Goal: Task Accomplishment & Management: Use online tool/utility

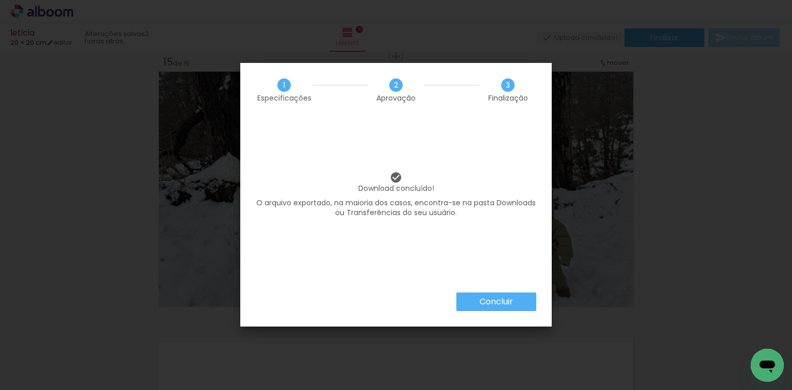
scroll to position [0, 1027]
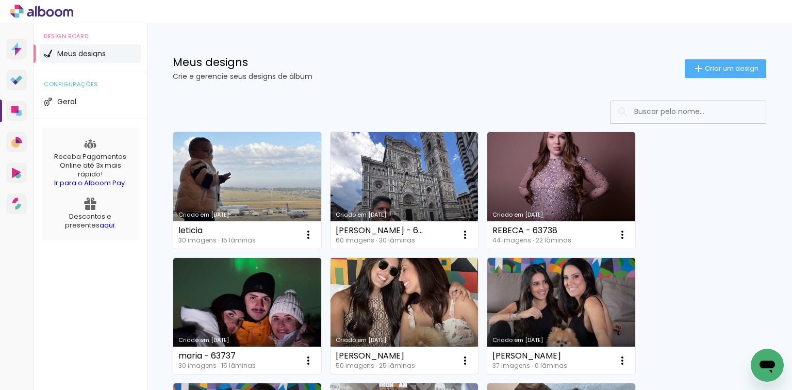
click at [410, 287] on link "Criado em [DATE]" at bounding box center [404, 316] width 148 height 117
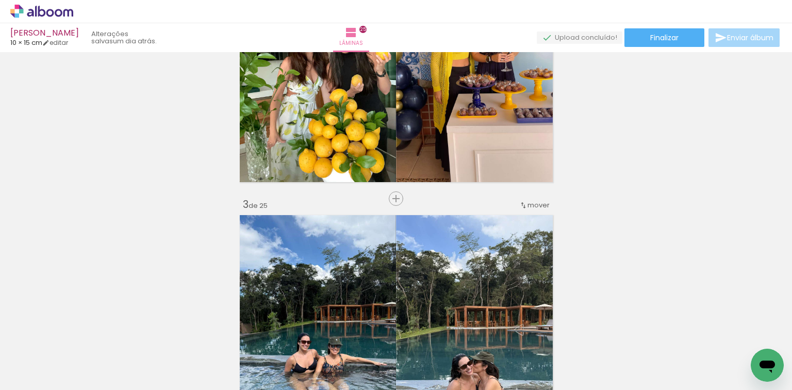
scroll to position [536, 0]
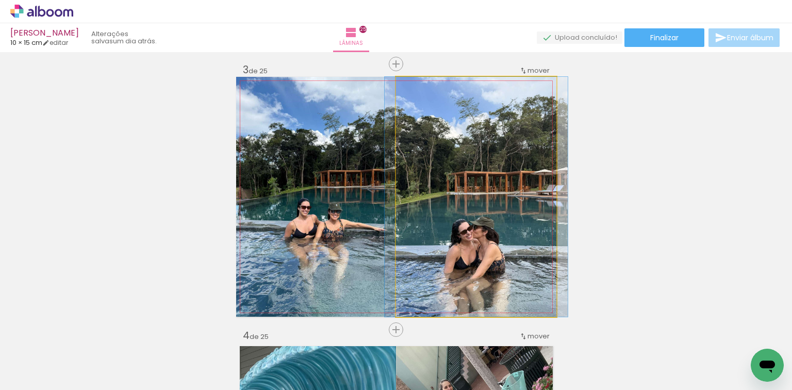
click at [502, 203] on quentale-photo at bounding box center [476, 197] width 160 height 240
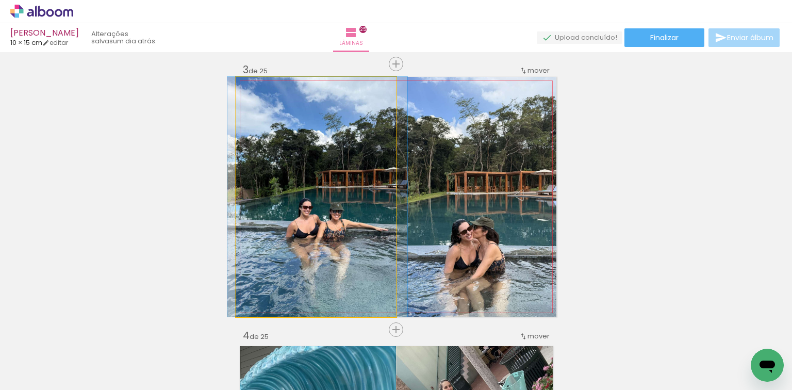
drag, startPoint x: 351, startPoint y: 205, endPoint x: 353, endPoint y: 225, distance: 19.6
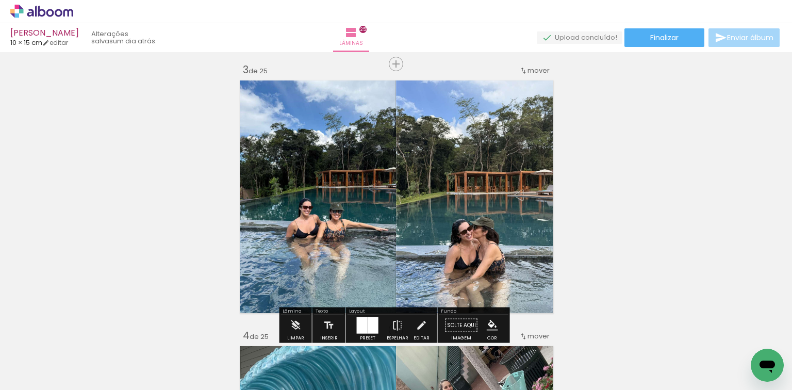
click at [450, 178] on quentale-photo at bounding box center [476, 197] width 160 height 240
click at [342, 167] on quentale-photo at bounding box center [316, 197] width 160 height 240
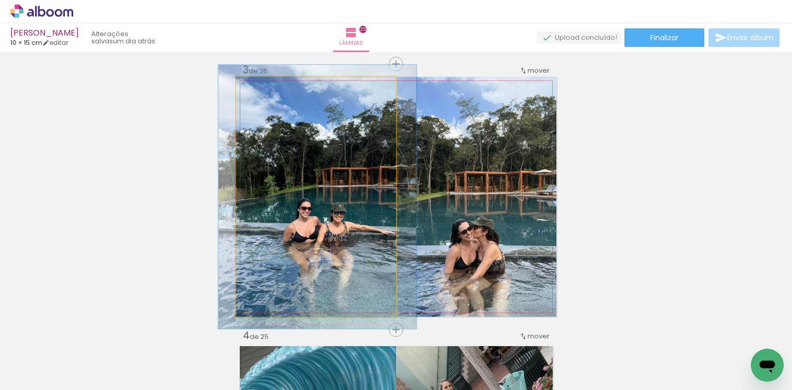
click at [264, 88] on div at bounding box center [263, 87] width 16 height 16
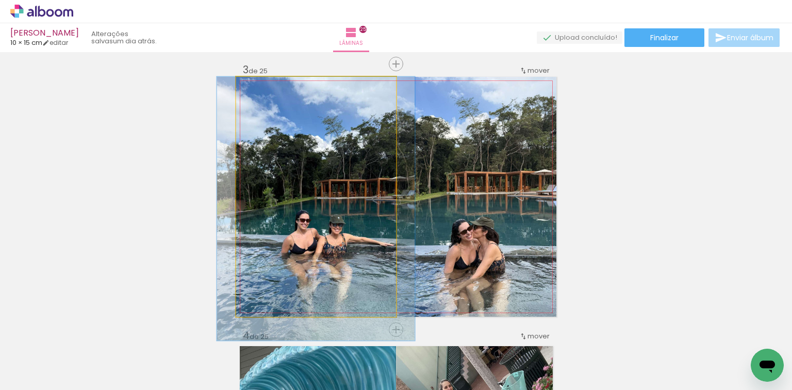
drag, startPoint x: 326, startPoint y: 176, endPoint x: 324, endPoint y: 202, distance: 25.8
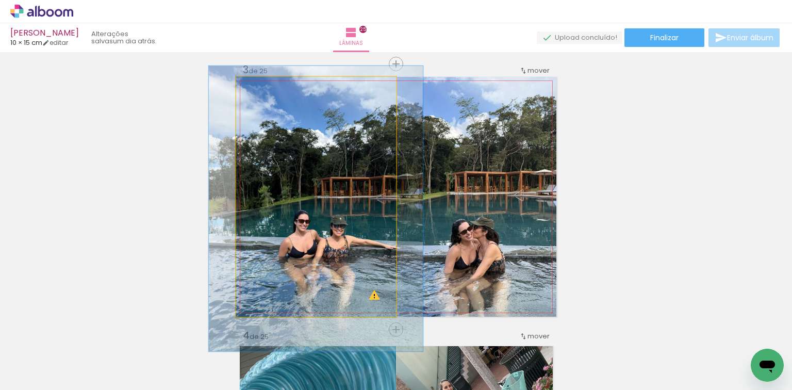
type paper-slider "119"
click at [264, 92] on div at bounding box center [267, 87] width 16 height 16
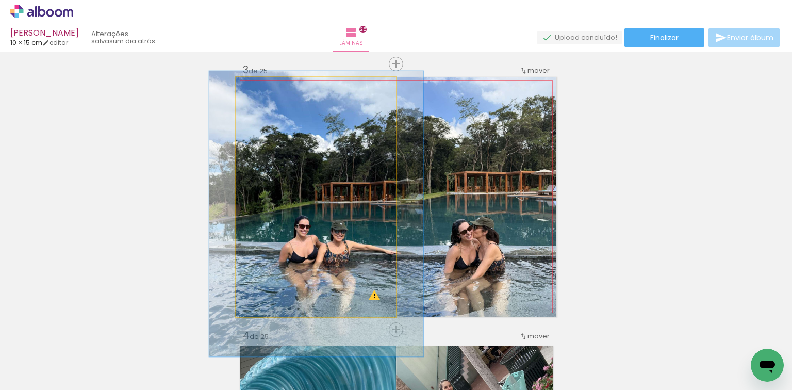
drag, startPoint x: 308, startPoint y: 156, endPoint x: 308, endPoint y: 161, distance: 5.2
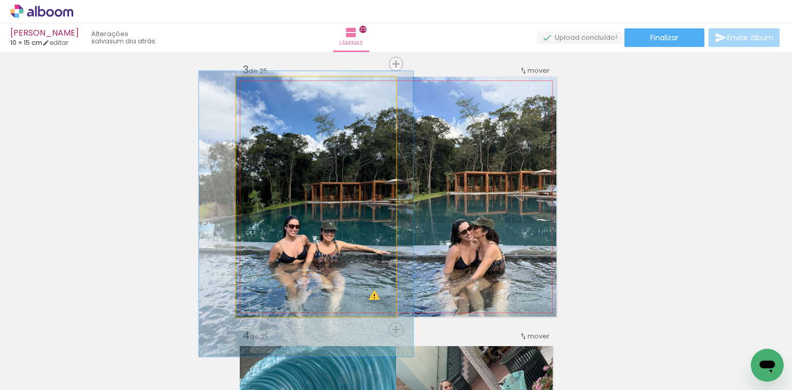
drag, startPoint x: 338, startPoint y: 206, endPoint x: 328, endPoint y: 206, distance: 10.3
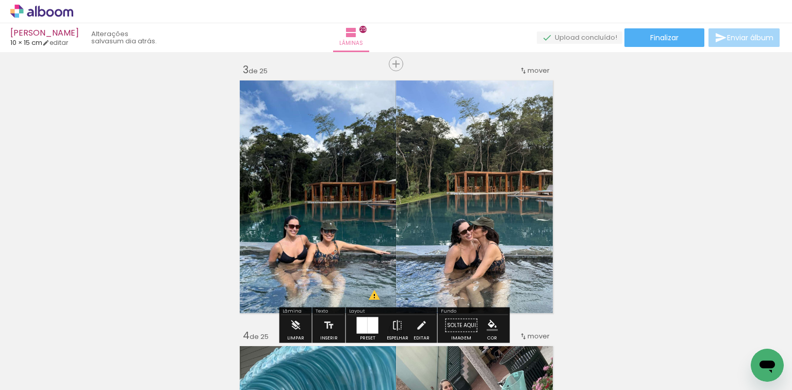
click at [497, 205] on quentale-photo at bounding box center [476, 197] width 160 height 240
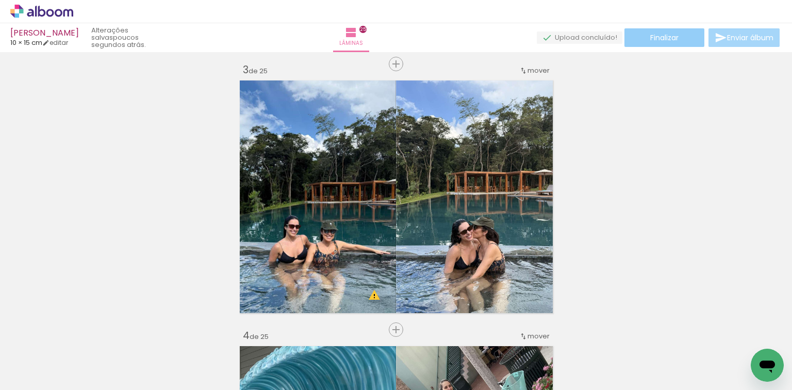
click at [674, 39] on span "Finalizar" at bounding box center [664, 37] width 28 height 7
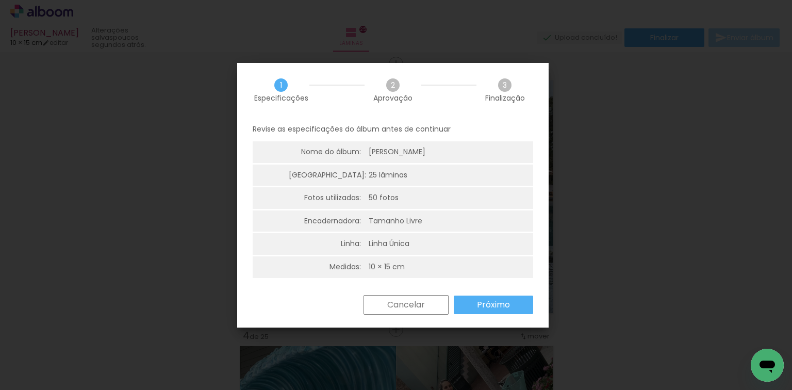
click at [474, 302] on paper-button "Próximo" at bounding box center [493, 304] width 79 height 19
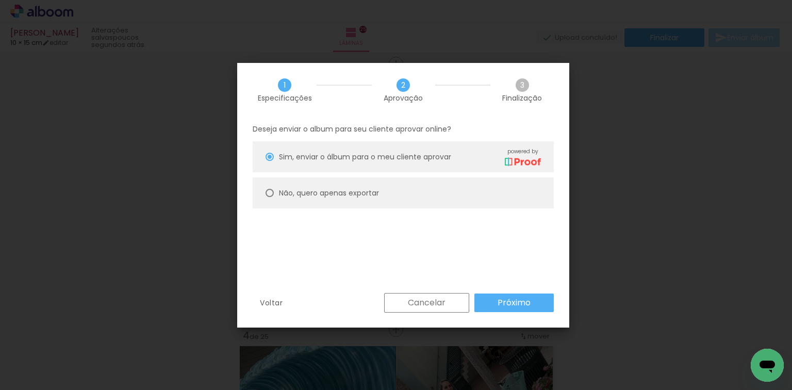
click at [452, 192] on paper-radio-button "Não, quero apenas exportar" at bounding box center [403, 192] width 301 height 31
type paper-radio-button "on"
click at [495, 297] on paper-button "Próximo" at bounding box center [513, 302] width 79 height 19
type input "Alta, 300 DPI"
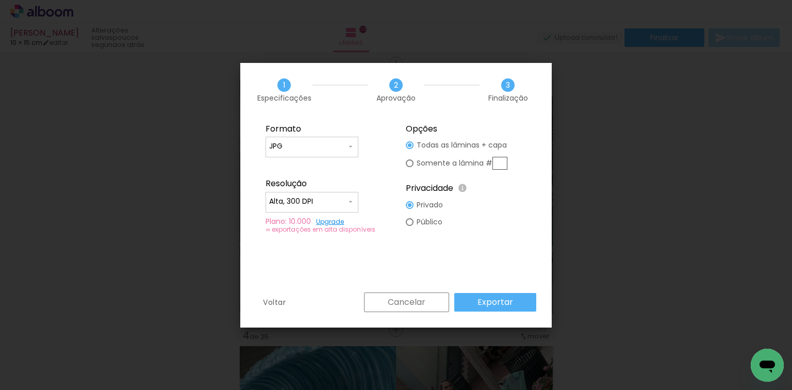
click at [0, 0] on input "text" at bounding box center [0, 0] width 0 height 0
type paper-radio-button "on"
type input "3"
click at [0, 0] on slot "Exportar" at bounding box center [0, 0] width 0 height 0
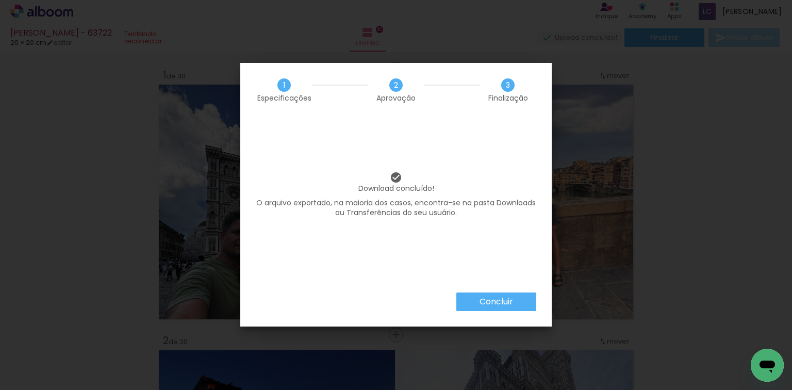
scroll to position [0, 2759]
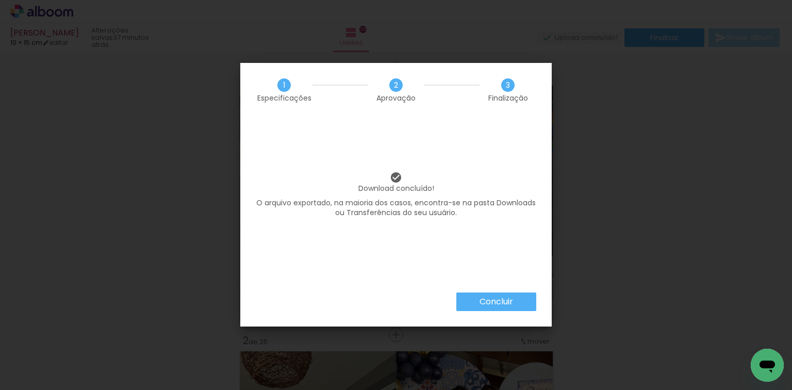
scroll to position [536, 0]
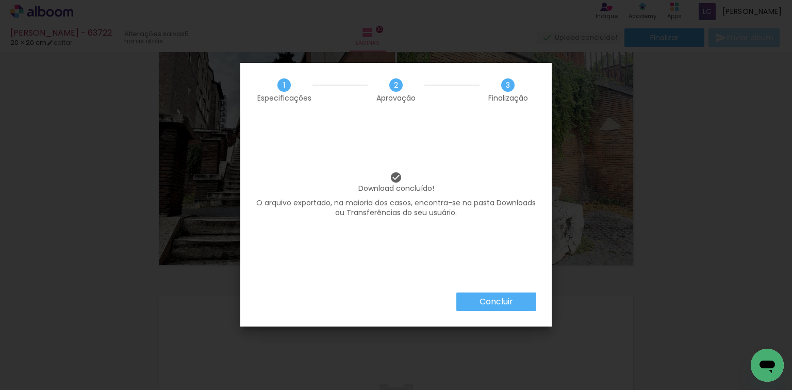
scroll to position [0, 2759]
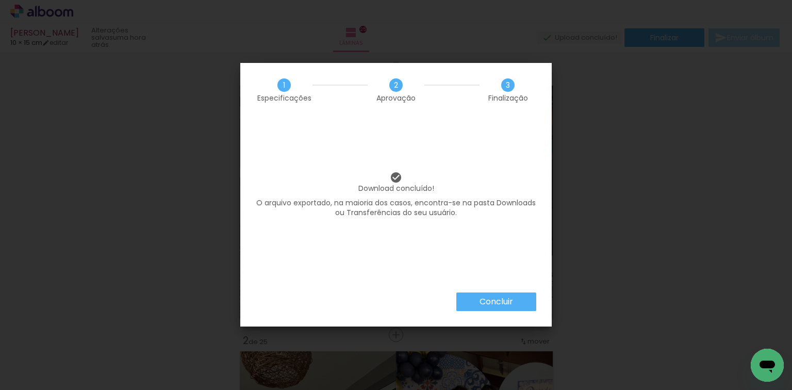
scroll to position [536, 0]
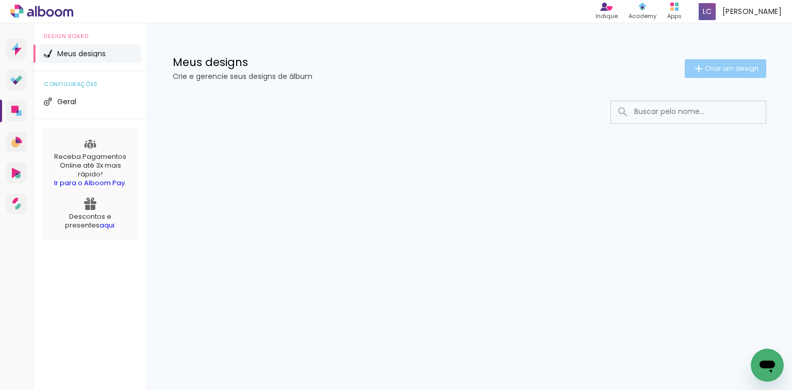
click at [697, 64] on iron-icon at bounding box center [698, 68] width 12 height 12
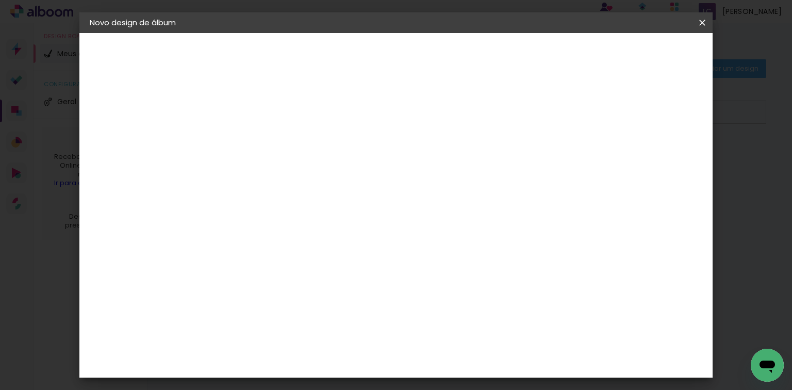
click at [258, 135] on input at bounding box center [258, 138] width 0 height 16
type input "eduarda"
type paper-input "eduarda"
click at [0, 0] on slot "Avançar" at bounding box center [0, 0] width 0 height 0
click at [451, 157] on paper-item "Tamanho Livre" at bounding box center [401, 156] width 99 height 23
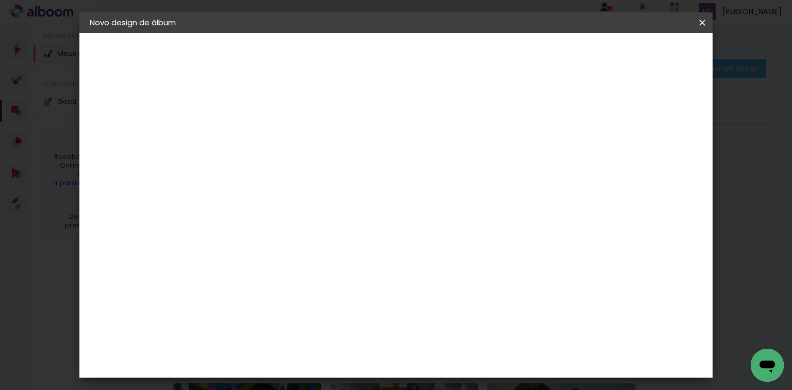
click at [0, 0] on slot "Avançar" at bounding box center [0, 0] width 0 height 0
click at [466, 317] on div "60" at bounding box center [459, 315] width 39 height 15
drag, startPoint x: 462, startPoint y: 311, endPoint x: 462, endPoint y: 305, distance: 6.2
click at [462, 308] on input "60" at bounding box center [453, 315] width 27 height 15
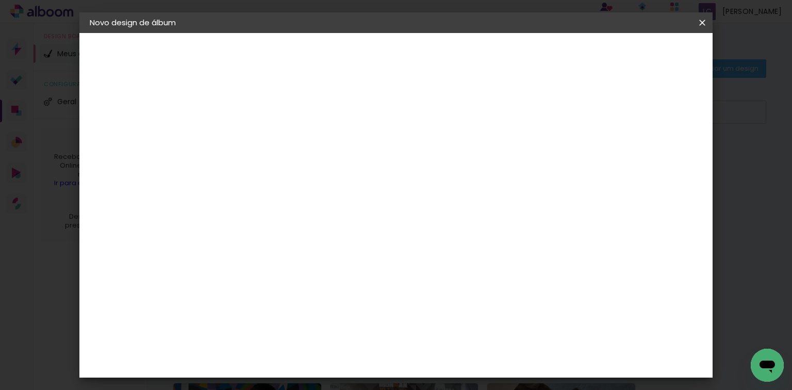
click at [460, 313] on input "60" at bounding box center [453, 315] width 27 height 15
click at [460, 312] on input "60" at bounding box center [453, 315] width 27 height 15
type input "40,6"
type paper-input "40,6"
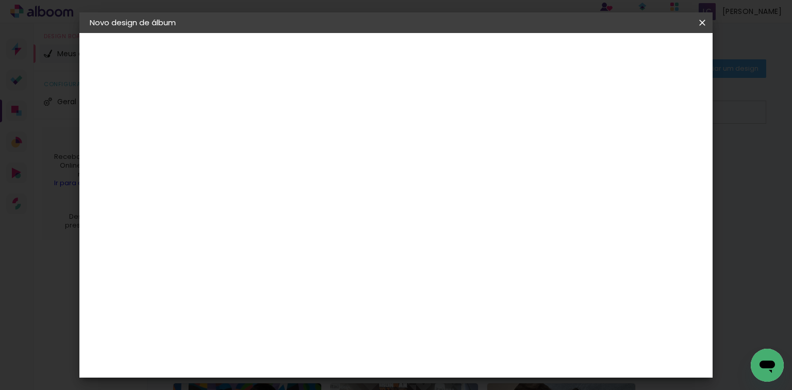
click at [266, 300] on input "30" at bounding box center [261, 302] width 27 height 15
type input "20,3"
type paper-input "20,3"
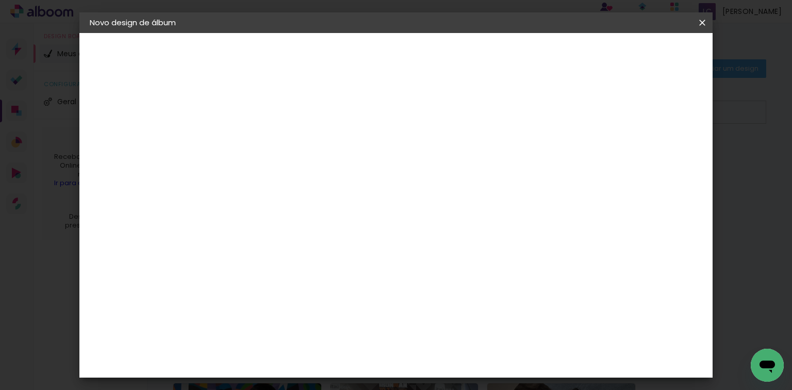
click at [659, 158] on div "mm" at bounding box center [664, 155] width 15 height 15
type input "4"
type paper-input "4"
click at [654, 159] on input "4" at bounding box center [648, 155] width 19 height 15
type input "3"
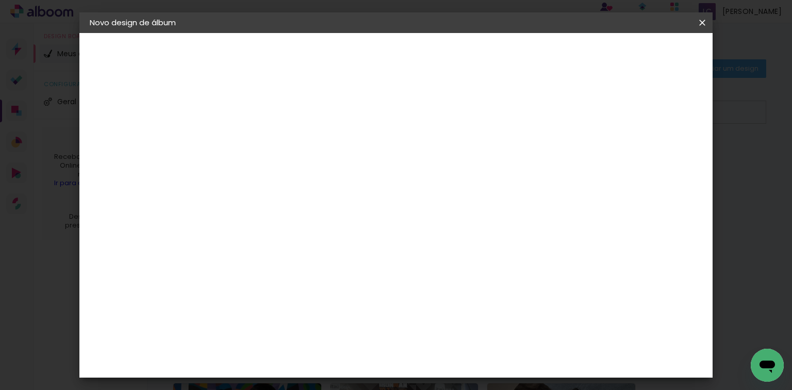
type paper-input "3"
click at [655, 159] on input "3" at bounding box center [650, 155] width 19 height 15
type input "2"
type paper-input "2"
click at [655, 159] on input "2" at bounding box center [651, 155] width 19 height 15
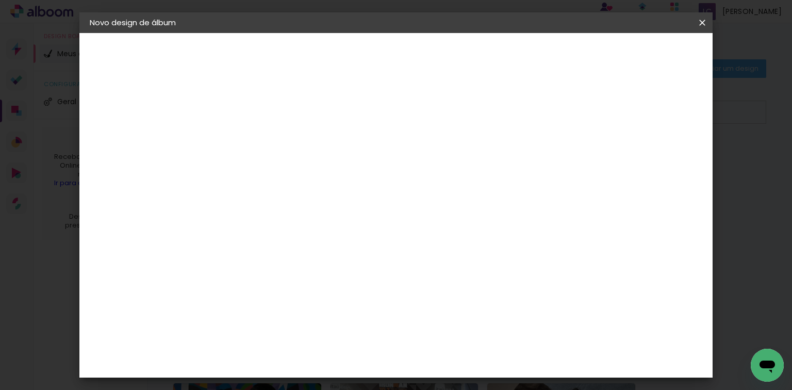
click at [650, 60] on paper-button "Iniciar design" at bounding box center [616, 55] width 68 height 18
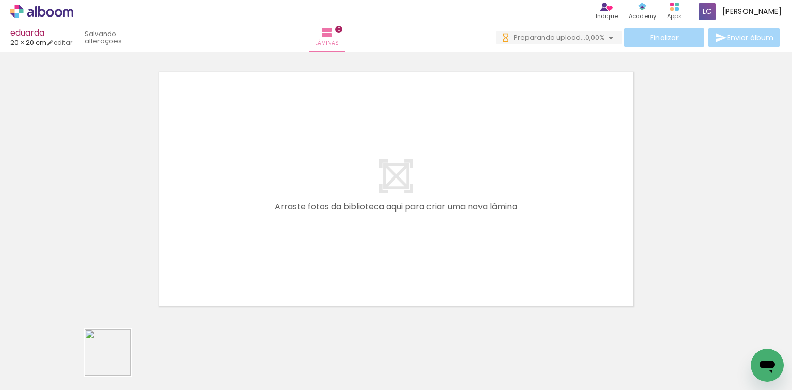
drag, startPoint x: 110, startPoint y: 367, endPoint x: 221, endPoint y: 323, distance: 119.4
click at [217, 289] on quentale-workspace at bounding box center [396, 195] width 792 height 390
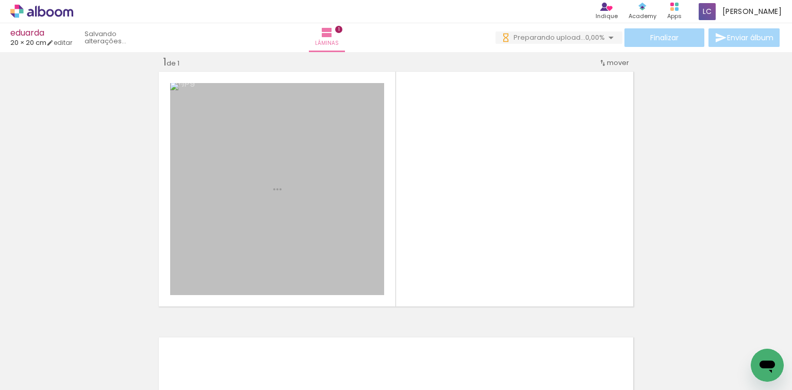
scroll to position [13, 0]
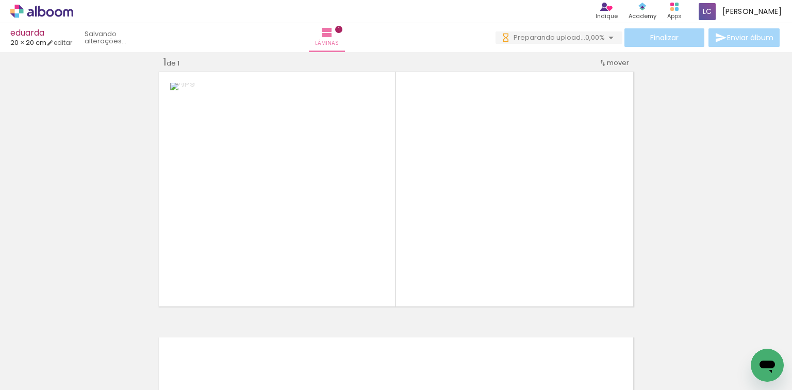
drag, startPoint x: 173, startPoint y: 351, endPoint x: 363, endPoint y: 241, distance: 219.2
click at [272, 253] on quentale-workspace at bounding box center [396, 195] width 792 height 390
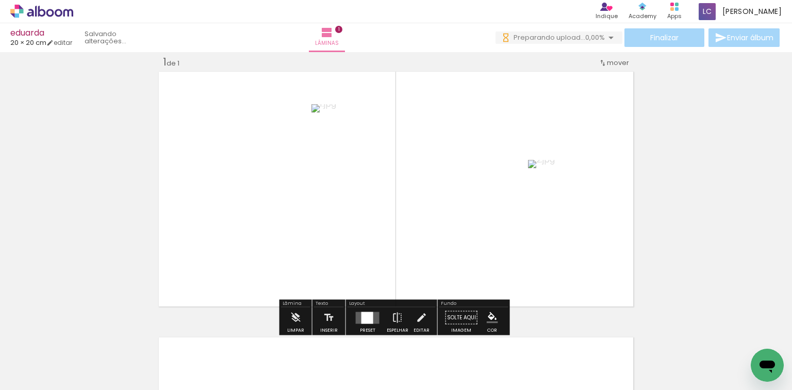
scroll to position [0, 0]
click at [361, 314] on div at bounding box center [367, 317] width 12 height 12
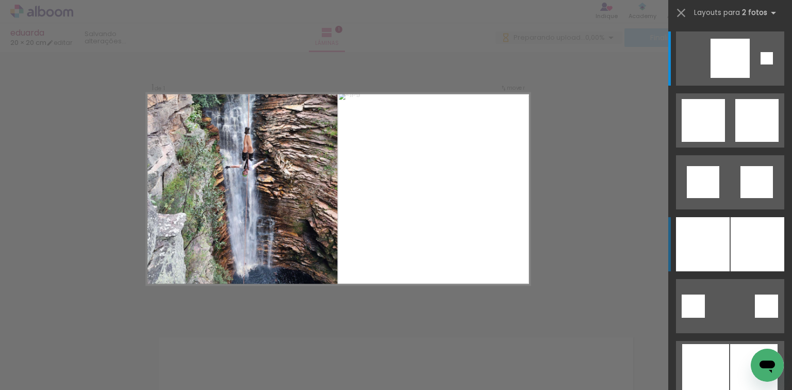
click at [750, 264] on div at bounding box center [757, 244] width 54 height 54
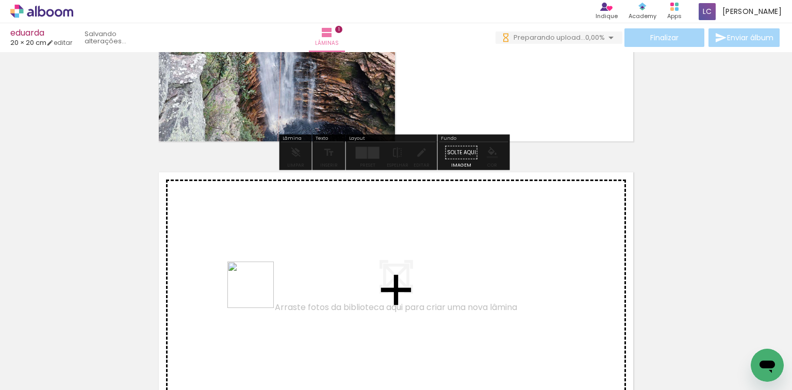
drag, startPoint x: 243, startPoint y: 334, endPoint x: 281, endPoint y: 333, distance: 37.6
click at [260, 291] on quentale-workspace at bounding box center [396, 195] width 792 height 390
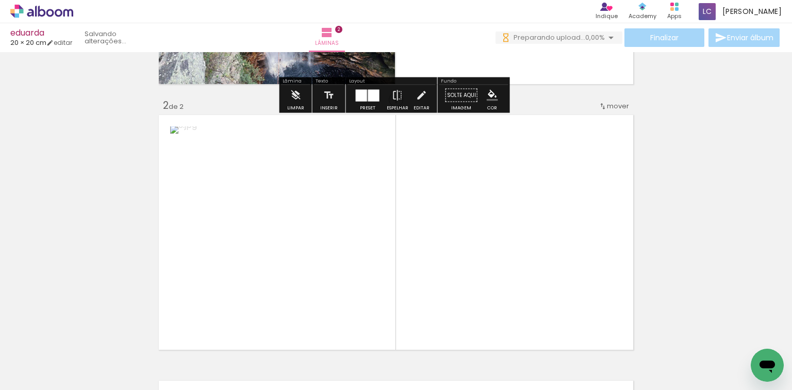
click at [339, 278] on quentale-workspace at bounding box center [396, 195] width 792 height 390
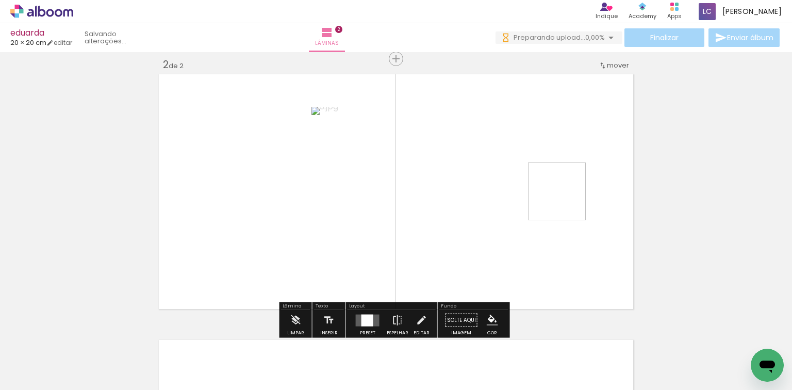
scroll to position [278, 0]
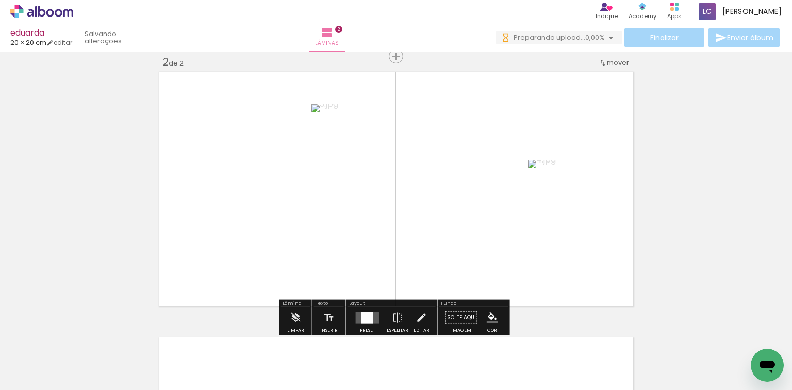
click at [368, 318] on div at bounding box center [367, 317] width 12 height 12
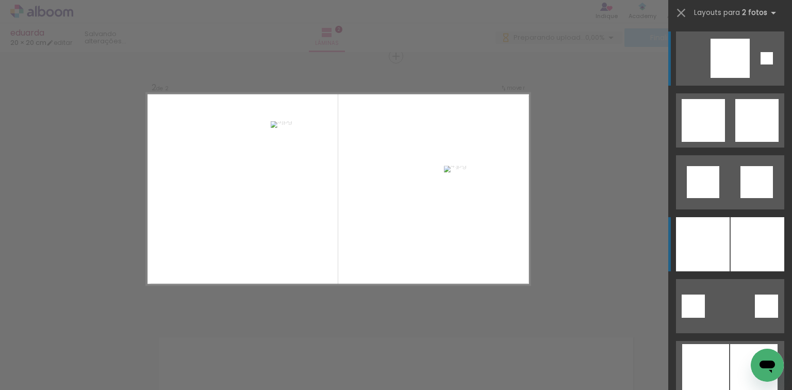
scroll to position [0, 0]
click at [753, 255] on div at bounding box center [757, 244] width 54 height 54
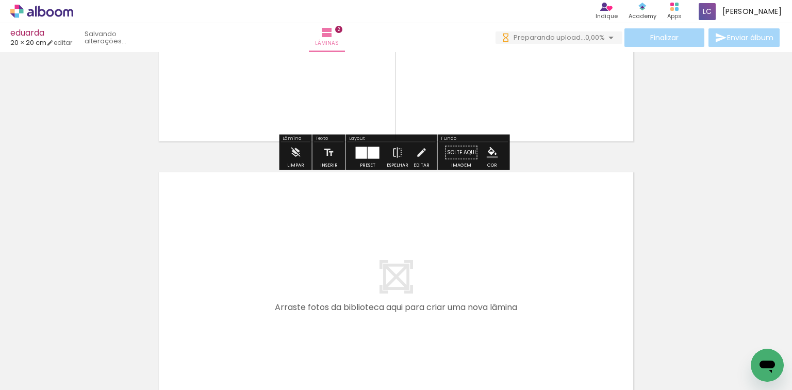
drag, startPoint x: 350, startPoint y: 336, endPoint x: 365, endPoint y: 287, distance: 51.8
click at [365, 287] on quentale-workspace at bounding box center [396, 195] width 792 height 390
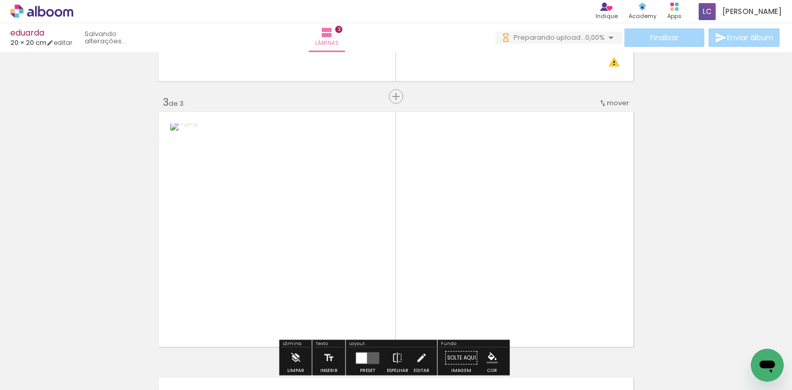
scroll to position [544, 0]
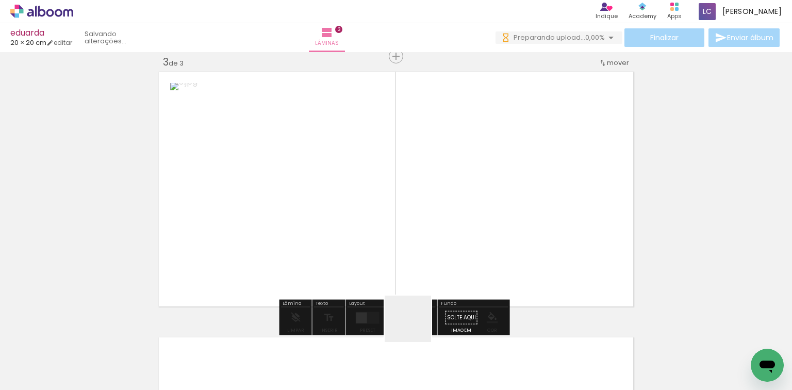
drag, startPoint x: 415, startPoint y: 326, endPoint x: 378, endPoint y: 271, distance: 66.9
click at [386, 286] on quentale-workspace at bounding box center [396, 195] width 792 height 390
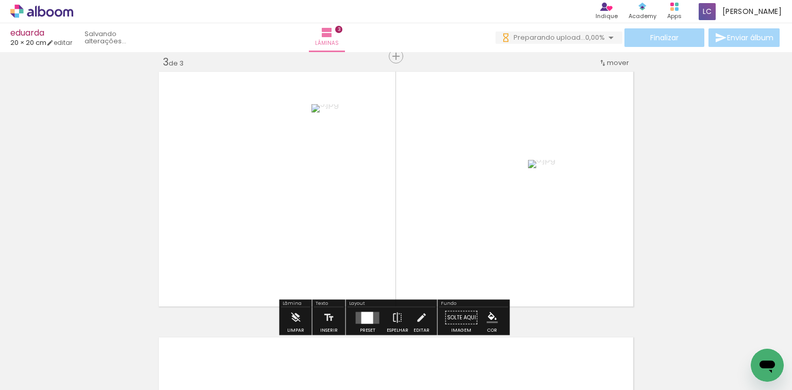
click at [357, 312] on quentale-layouter at bounding box center [368, 317] width 24 height 12
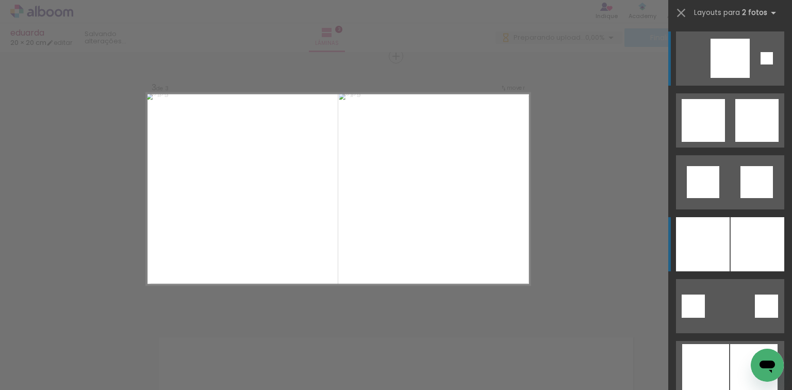
click at [722, 234] on div at bounding box center [703, 244] width 54 height 54
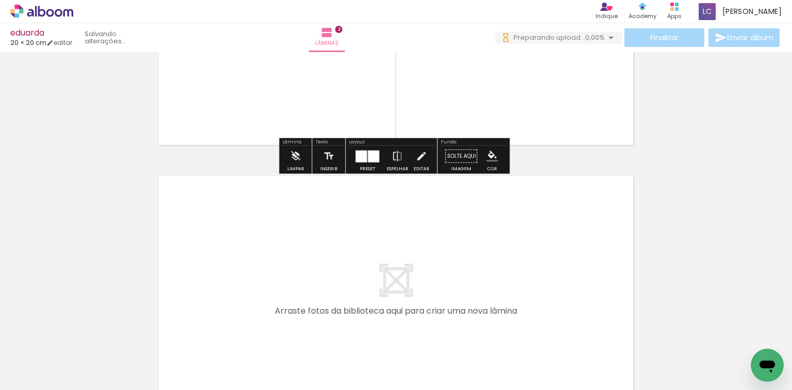
scroll to position [709, 0]
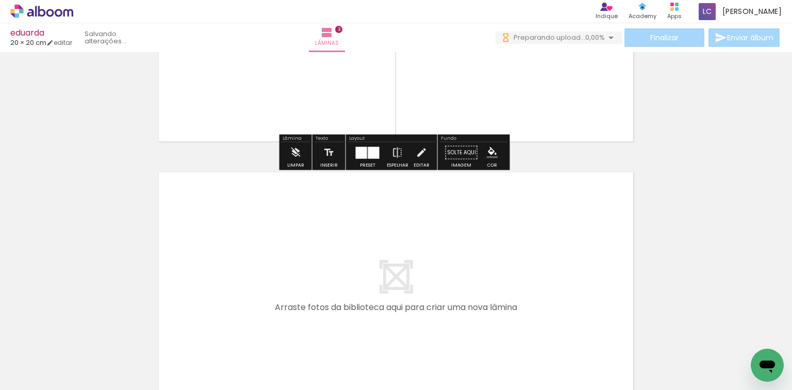
drag, startPoint x: 458, startPoint y: 345, endPoint x: 485, endPoint y: 384, distance: 46.3
click at [457, 318] on quentale-workspace at bounding box center [396, 195] width 792 height 390
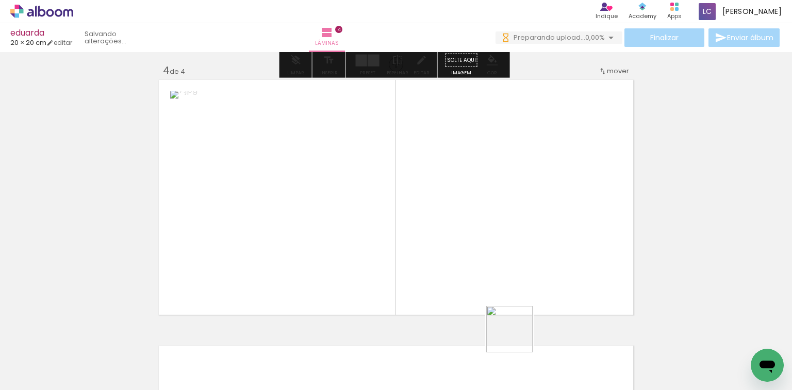
scroll to position [809, 0]
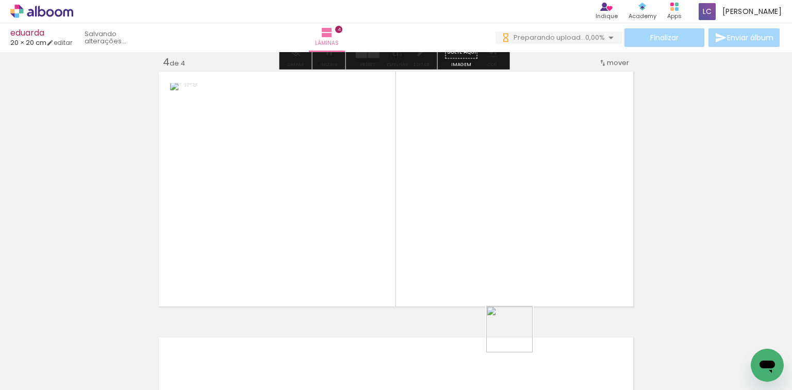
drag, startPoint x: 517, startPoint y: 337, endPoint x: 419, endPoint y: 280, distance: 112.9
click at [478, 247] on quentale-workspace at bounding box center [396, 195] width 792 height 390
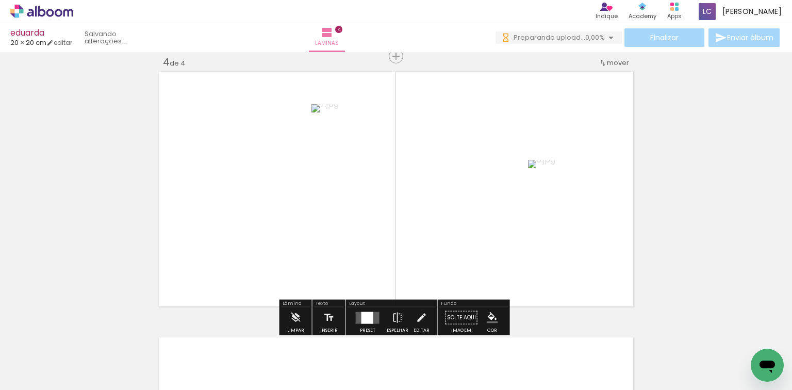
click at [361, 315] on div at bounding box center [367, 317] width 12 height 12
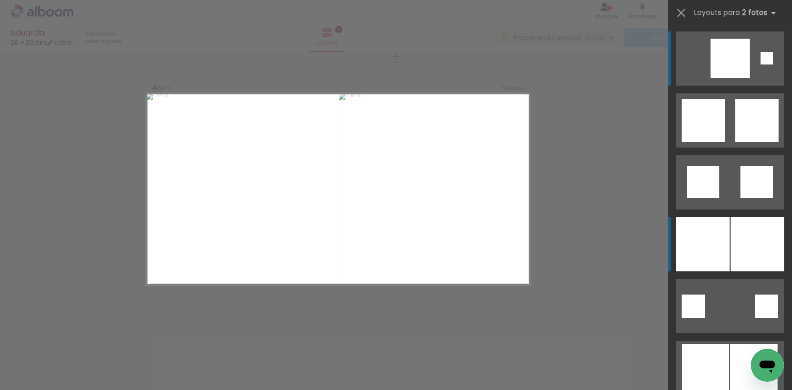
click at [761, 251] on div at bounding box center [757, 244] width 54 height 54
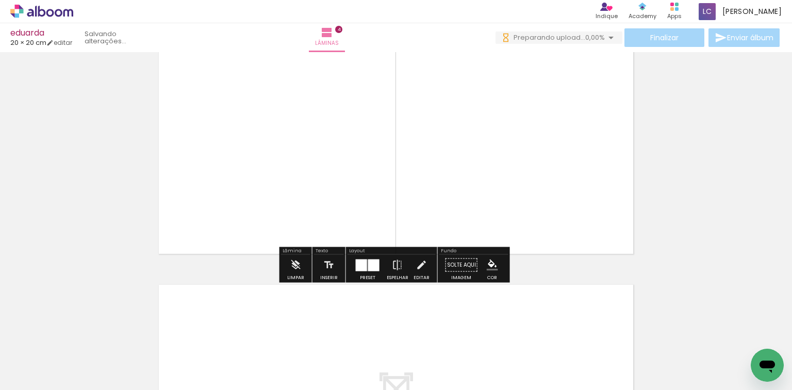
scroll to position [892, 0]
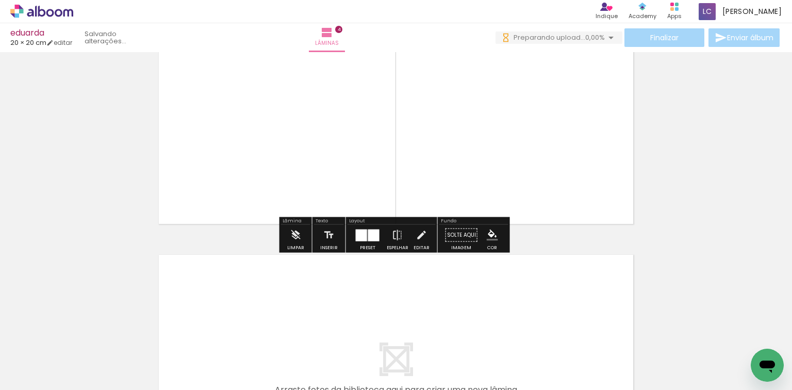
click at [563, 305] on quentale-workspace at bounding box center [396, 195] width 792 height 390
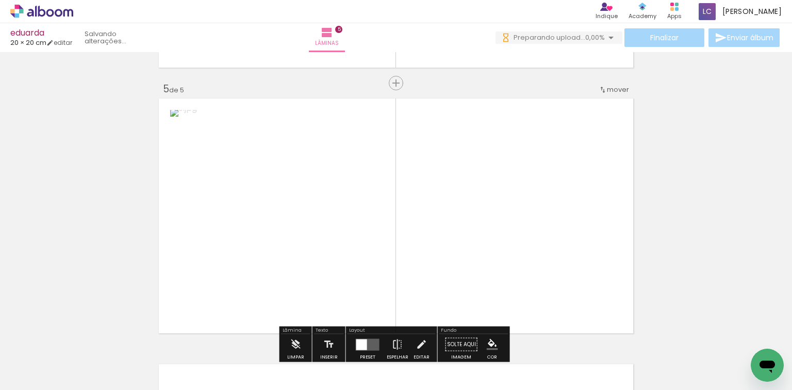
scroll to position [1075, 0]
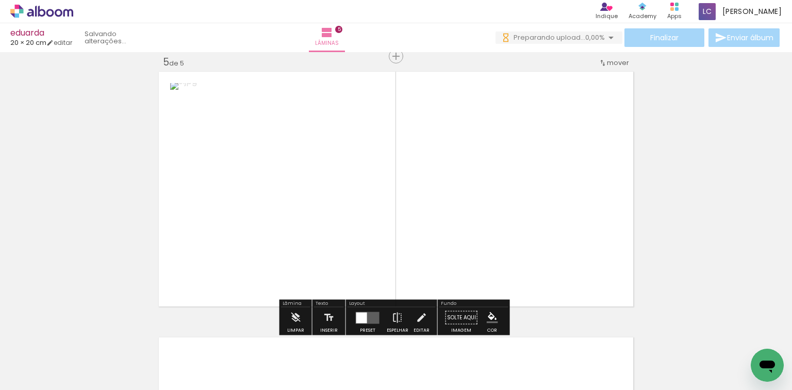
click at [536, 280] on quentale-workspace at bounding box center [396, 195] width 792 height 390
click at [370, 313] on div at bounding box center [367, 317] width 12 height 12
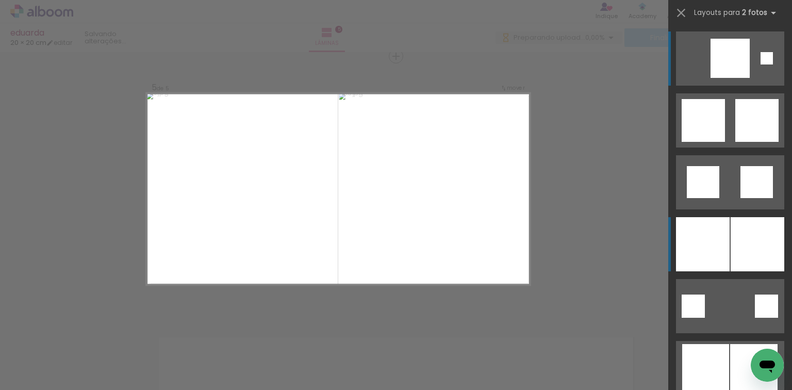
click at [769, 250] on div at bounding box center [757, 244] width 54 height 54
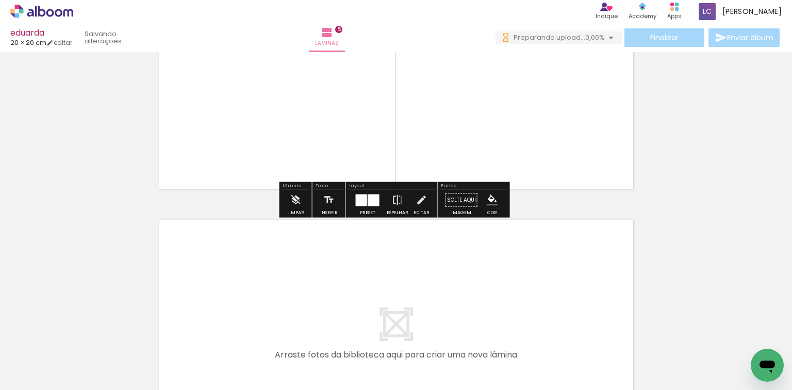
scroll to position [1199, 0]
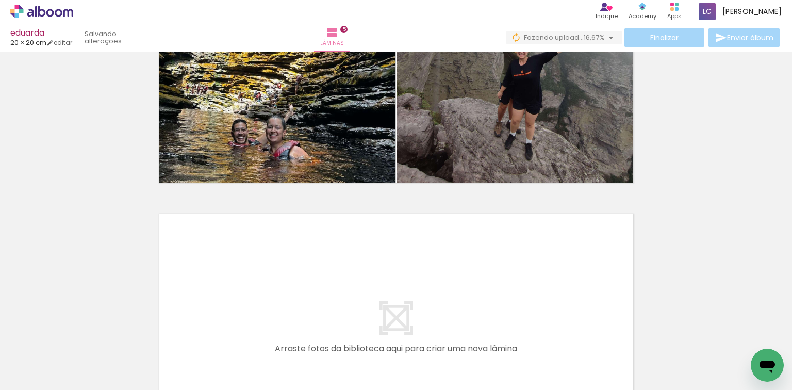
drag, startPoint x: 688, startPoint y: 342, endPoint x: 619, endPoint y: 340, distance: 69.6
click at [418, 251] on quentale-workspace at bounding box center [396, 195] width 792 height 390
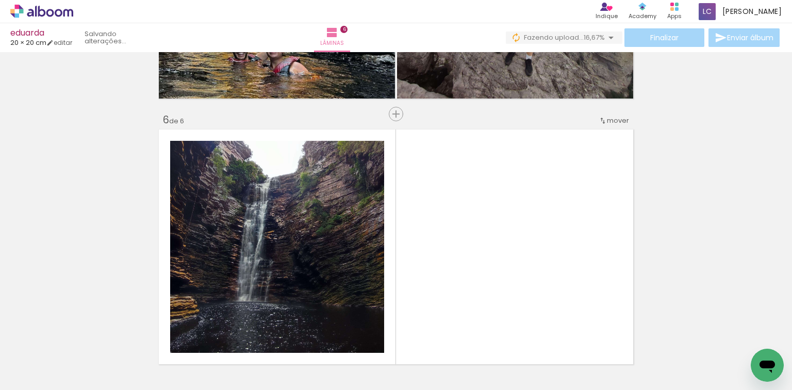
scroll to position [1340, 0]
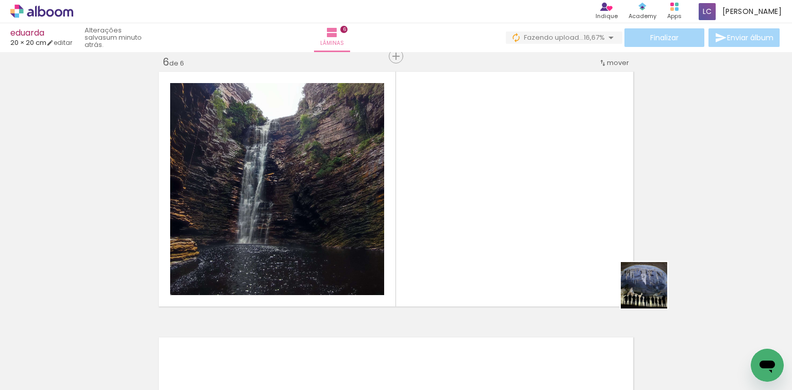
drag, startPoint x: 751, startPoint y: 341, endPoint x: 280, endPoint y: 212, distance: 487.3
click at [474, 225] on quentale-workspace at bounding box center [396, 195] width 792 height 390
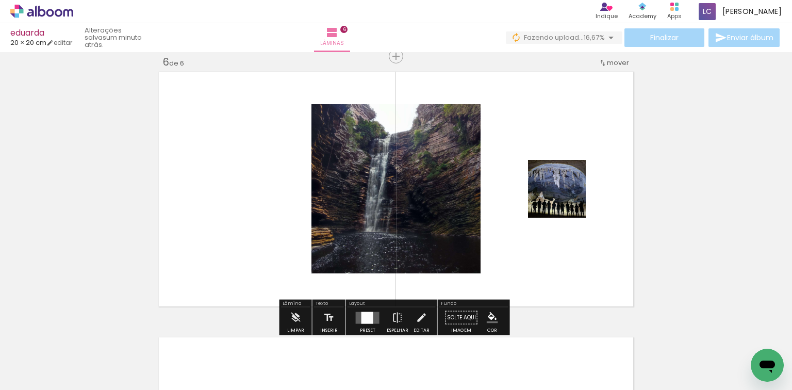
click at [357, 313] on quentale-layouter at bounding box center [368, 317] width 24 height 12
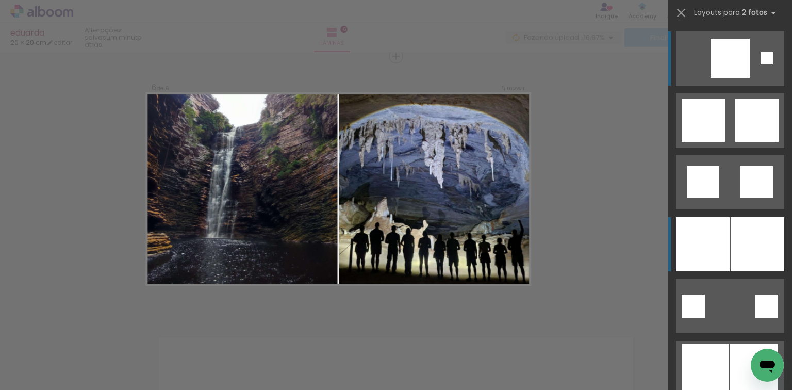
click at [703, 237] on div at bounding box center [703, 244] width 54 height 54
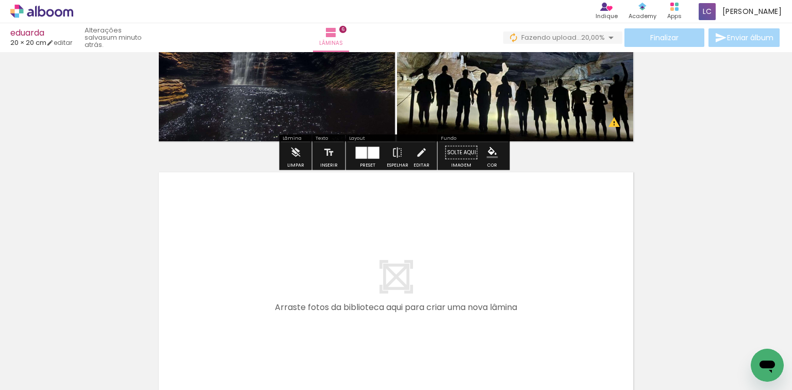
scroll to position [0, 376]
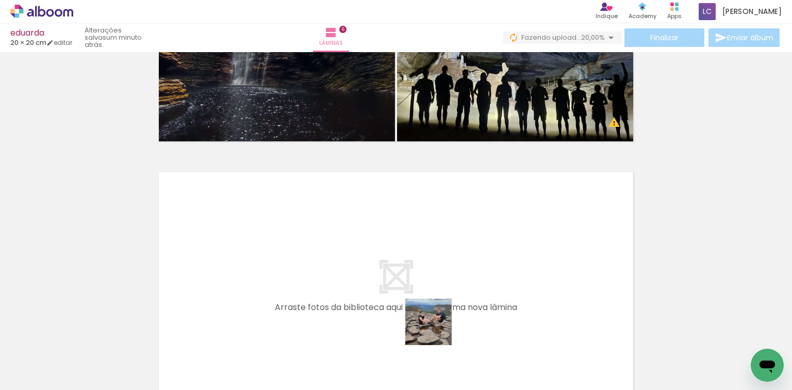
drag, startPoint x: 441, startPoint y: 344, endPoint x: 455, endPoint y: 343, distance: 14.0
click at [436, 307] on quentale-workspace at bounding box center [396, 195] width 792 height 390
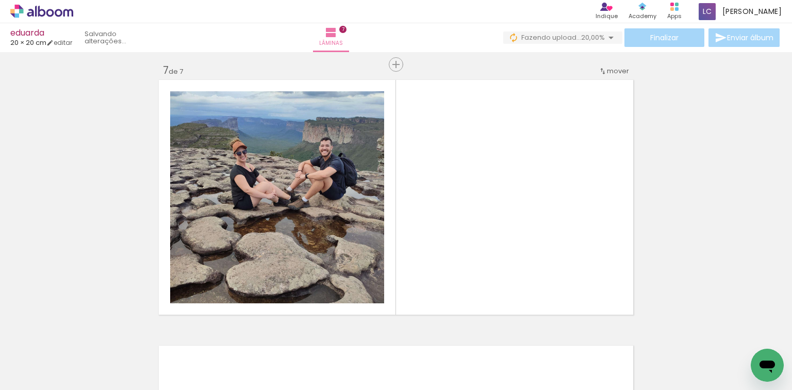
scroll to position [1606, 0]
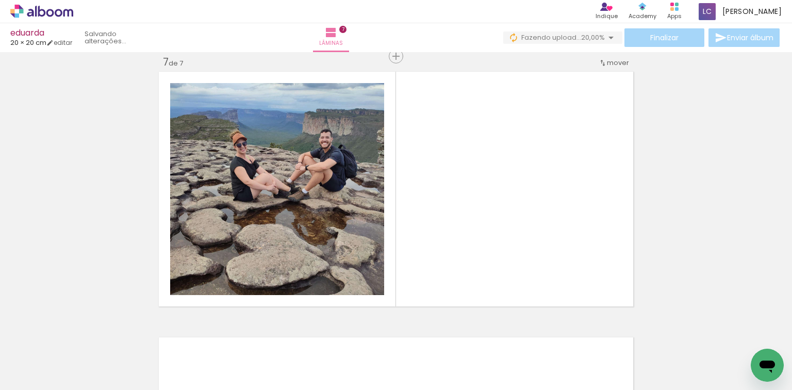
click at [460, 289] on quentale-workspace at bounding box center [396, 195] width 792 height 390
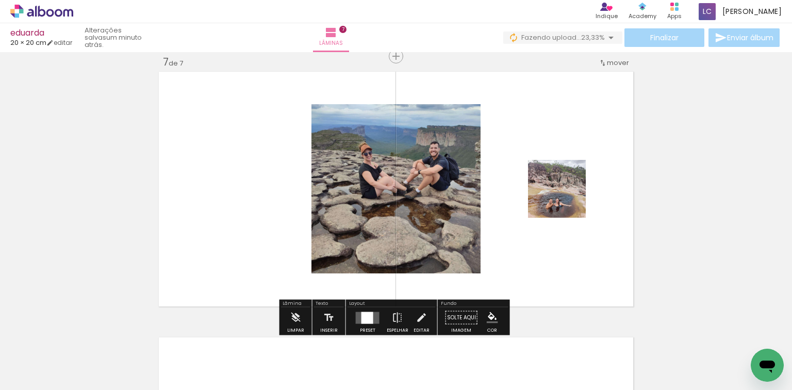
click at [368, 312] on div at bounding box center [367, 317] width 12 height 12
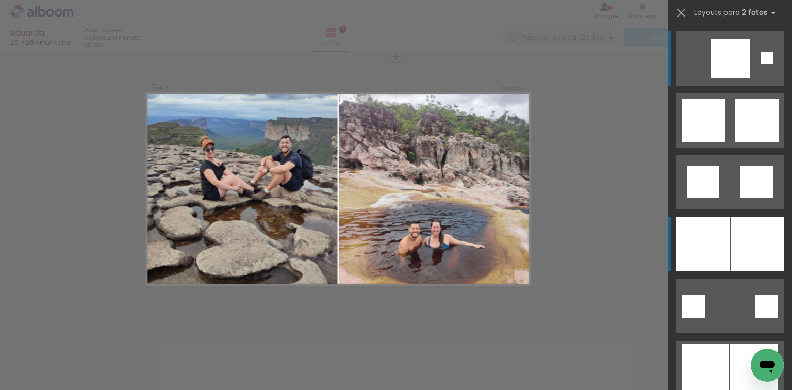
click at [740, 235] on div at bounding box center [757, 244] width 54 height 54
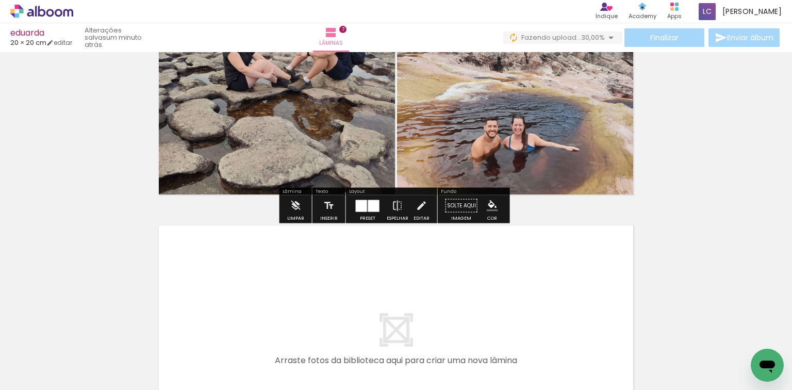
scroll to position [1730, 0]
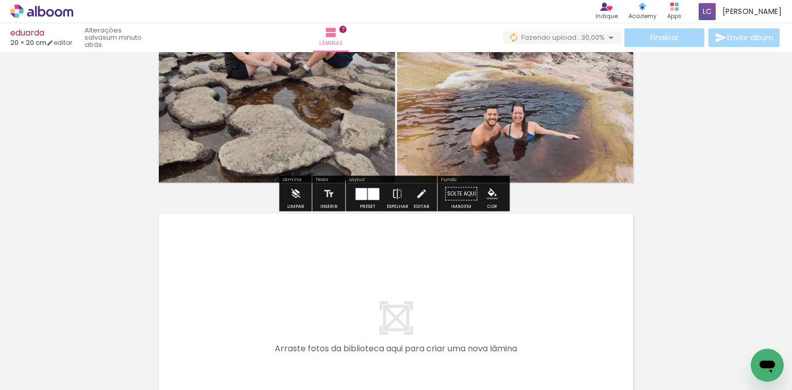
drag, startPoint x: 543, startPoint y: 358, endPoint x: 546, endPoint y: 324, distance: 34.6
click at [543, 332] on div at bounding box center [535, 355] width 46 height 46
drag, startPoint x: 547, startPoint y: 354, endPoint x: 603, endPoint y: 351, distance: 55.8
click at [555, 311] on quentale-workspace at bounding box center [396, 195] width 792 height 390
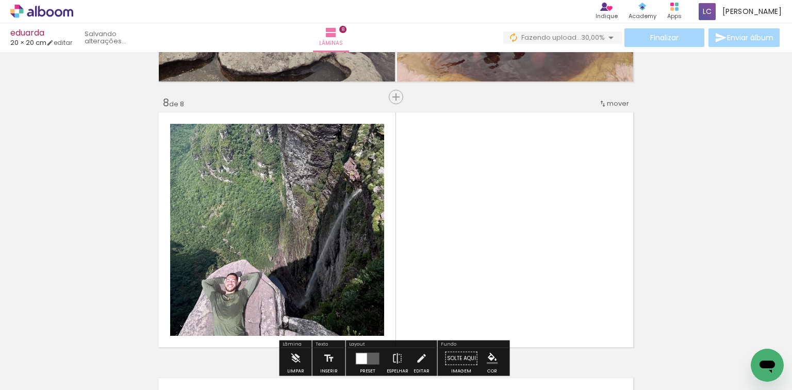
click at [496, 251] on quentale-workspace at bounding box center [396, 195] width 792 height 390
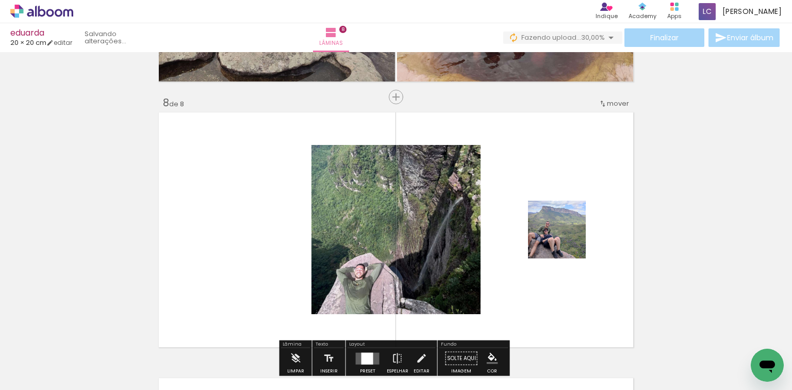
scroll to position [1871, 0]
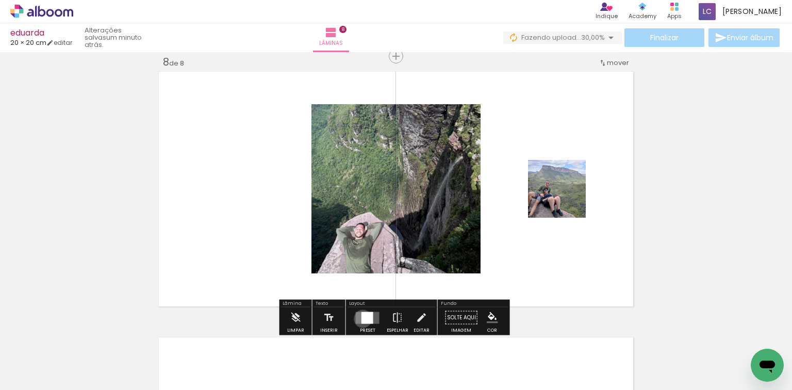
click at [361, 318] on div at bounding box center [367, 317] width 12 height 12
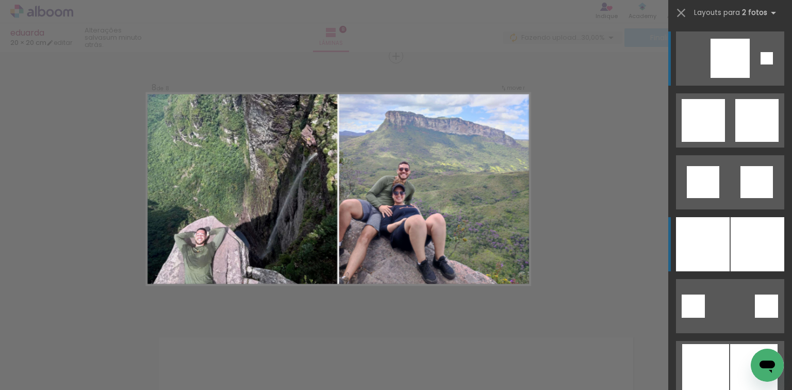
click at [739, 229] on div at bounding box center [757, 244] width 54 height 54
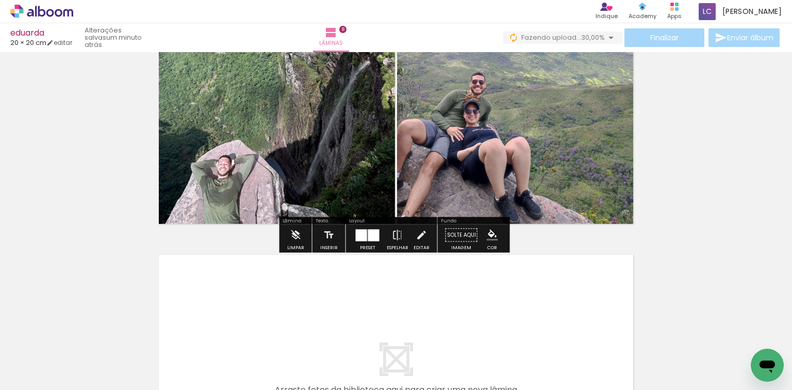
drag, startPoint x: 660, startPoint y: 340, endPoint x: 579, endPoint y: 319, distance: 83.1
click at [579, 319] on quentale-workspace at bounding box center [396, 195] width 792 height 390
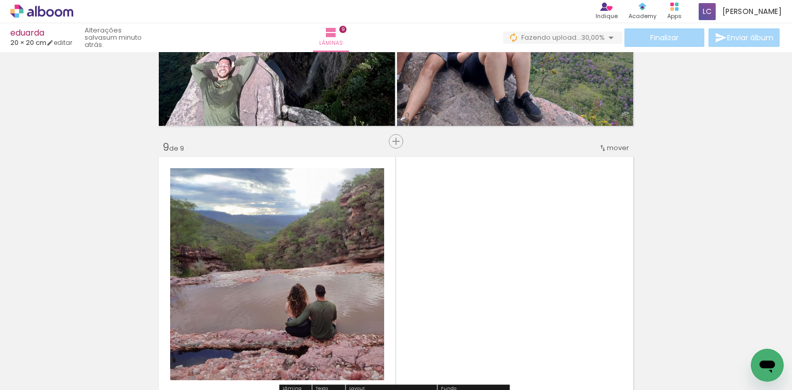
scroll to position [2137, 0]
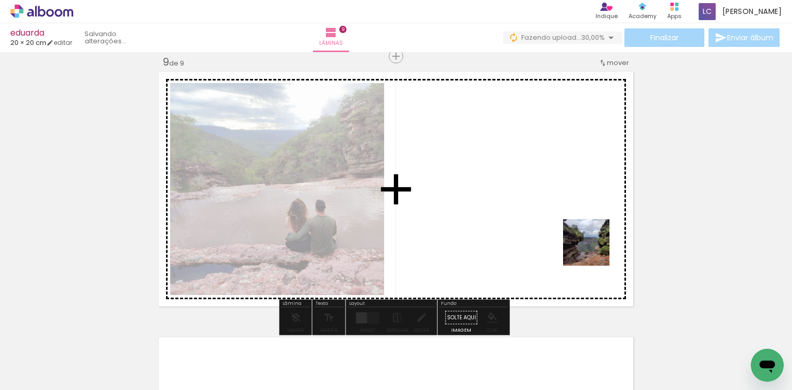
drag, startPoint x: 594, startPoint y: 250, endPoint x: 415, endPoint y: 254, distance: 178.4
click at [559, 237] on quentale-workspace at bounding box center [396, 195] width 792 height 390
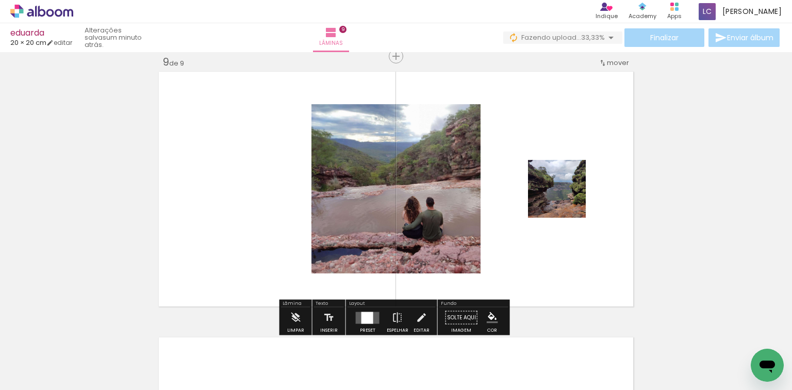
click at [356, 317] on quentale-layouter at bounding box center [368, 317] width 24 height 12
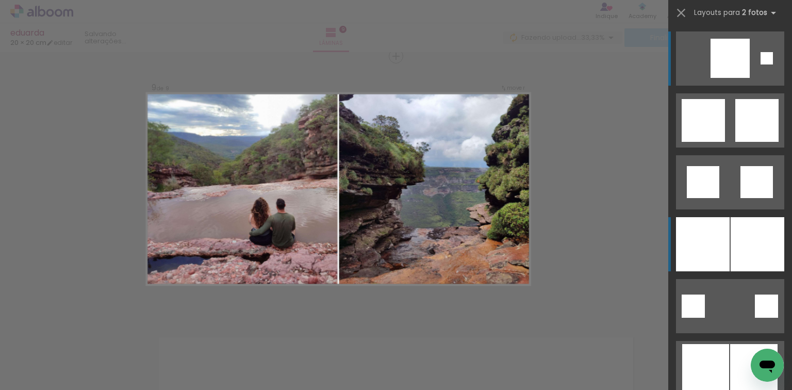
click at [749, 221] on div at bounding box center [757, 244] width 54 height 54
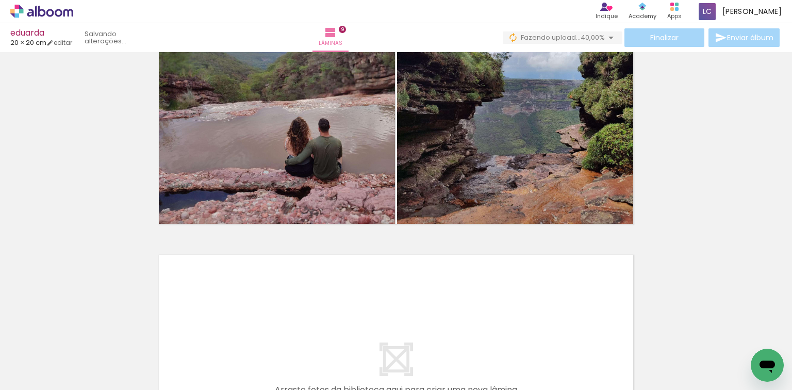
scroll to position [0, 605]
drag, startPoint x: 554, startPoint y: 358, endPoint x: 551, endPoint y: 307, distance: 50.6
click at [551, 307] on quentale-workspace at bounding box center [396, 195] width 792 height 390
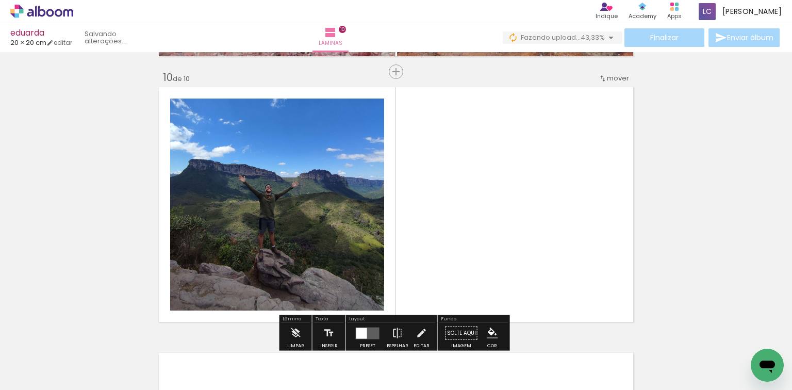
scroll to position [2402, 0]
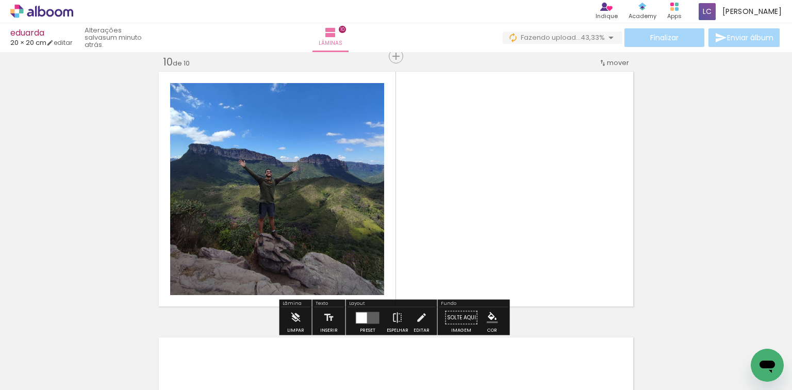
drag, startPoint x: 596, startPoint y: 346, endPoint x: 463, endPoint y: 85, distance: 293.7
click at [470, 222] on quentale-workspace at bounding box center [396, 195] width 792 height 390
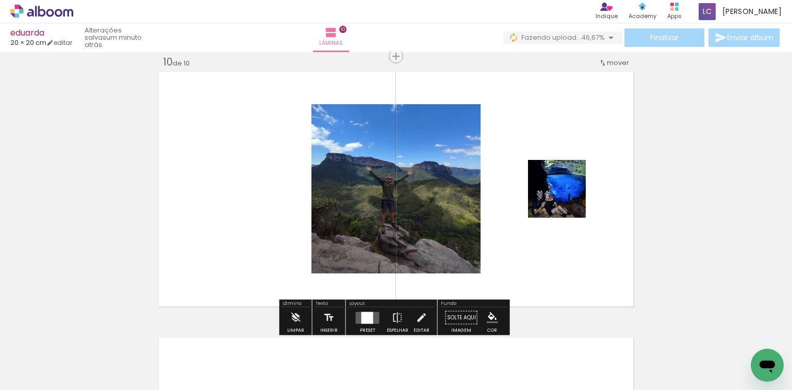
click at [361, 319] on div at bounding box center [367, 317] width 12 height 12
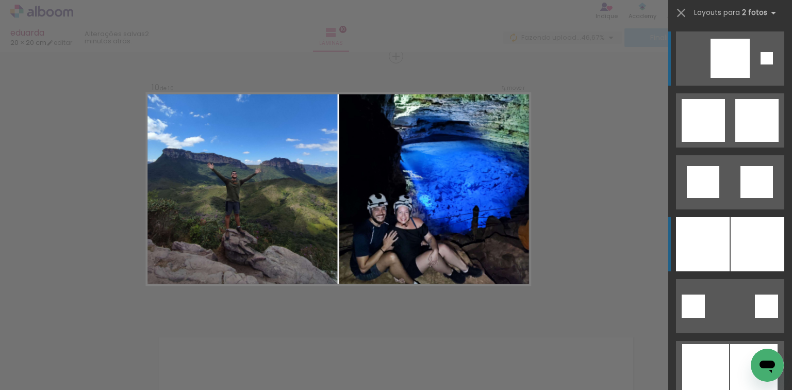
click at [708, 234] on div at bounding box center [703, 244] width 54 height 54
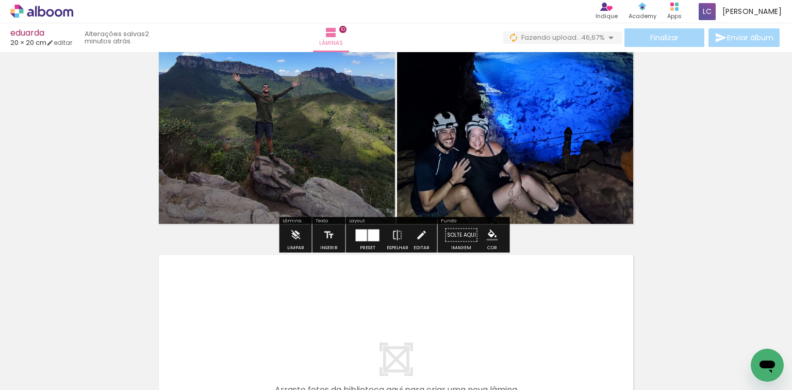
drag, startPoint x: 659, startPoint y: 372, endPoint x: 586, endPoint y: 295, distance: 106.5
click at [586, 295] on quentale-workspace at bounding box center [396, 195] width 792 height 390
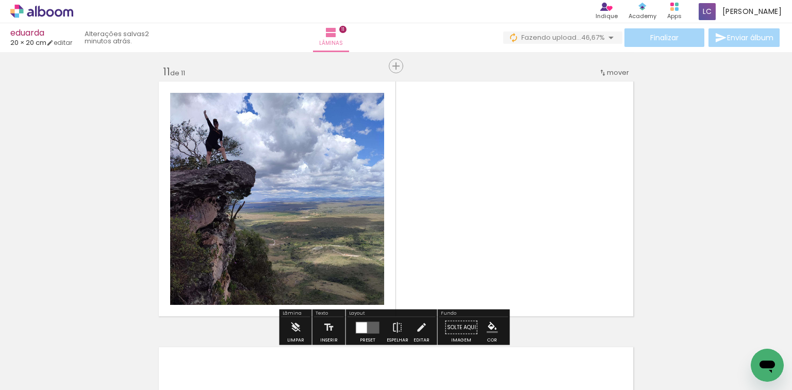
scroll to position [2668, 0]
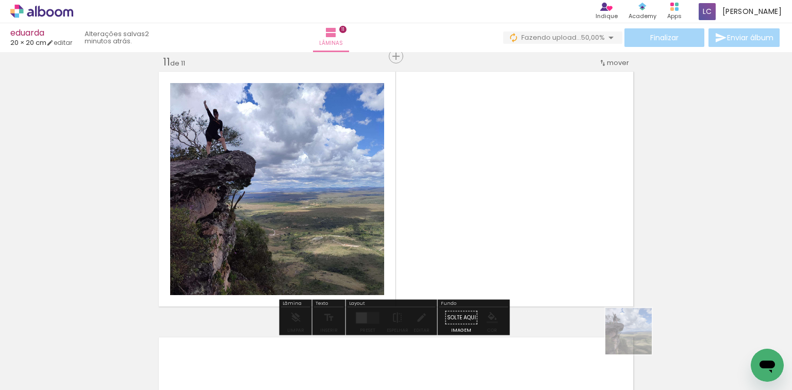
drag, startPoint x: 636, startPoint y: 339, endPoint x: 550, endPoint y: 254, distance: 121.0
click at [580, 278] on quentale-workspace at bounding box center [396, 195] width 792 height 390
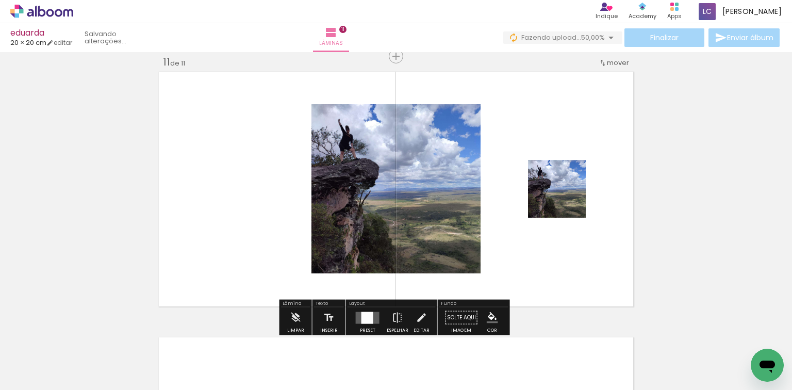
click at [361, 317] on div at bounding box center [367, 317] width 12 height 12
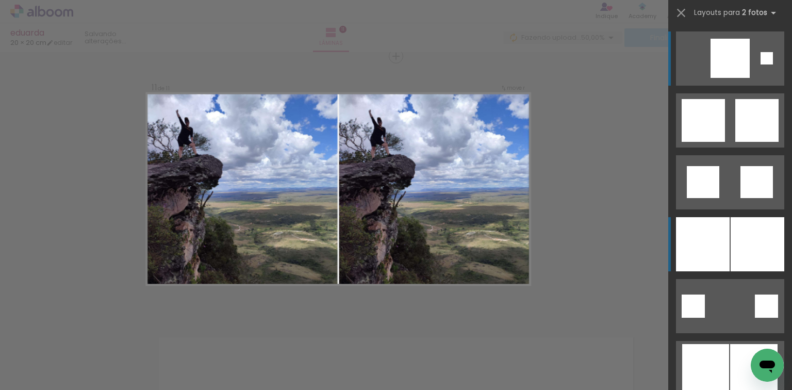
click at [761, 250] on div at bounding box center [757, 244] width 54 height 54
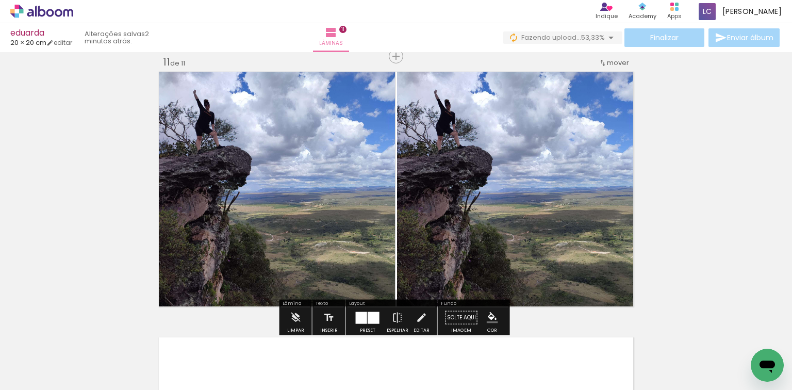
scroll to position [0, 911]
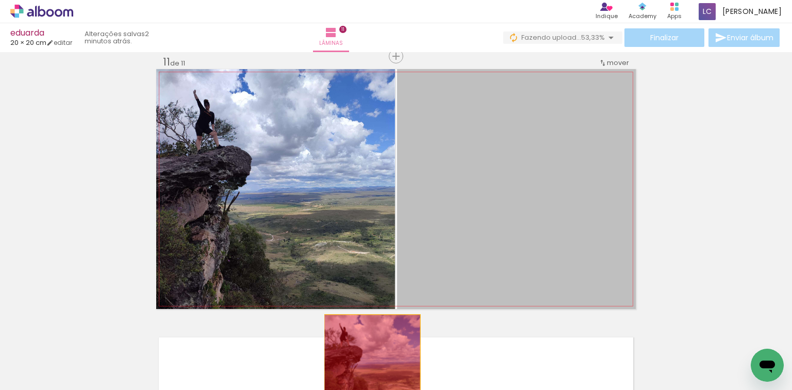
drag, startPoint x: 468, startPoint y: 293, endPoint x: 388, endPoint y: 359, distance: 103.6
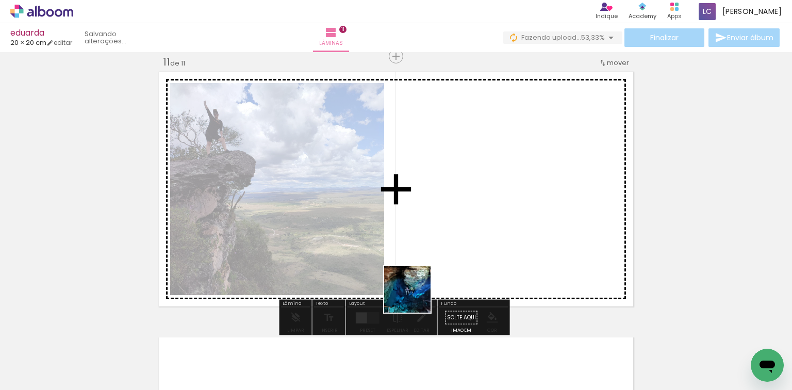
drag, startPoint x: 415, startPoint y: 297, endPoint x: 405, endPoint y: 303, distance: 11.6
click at [417, 291] on quentale-workspace at bounding box center [396, 195] width 792 height 390
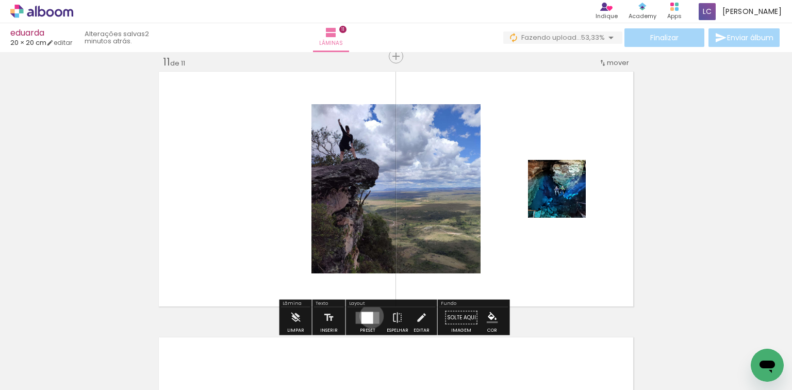
click at [369, 315] on div at bounding box center [367, 317] width 12 height 12
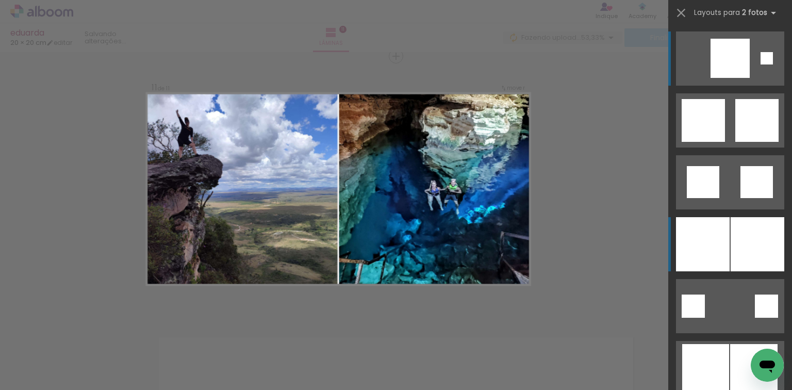
click at [711, 235] on div at bounding box center [703, 244] width 54 height 54
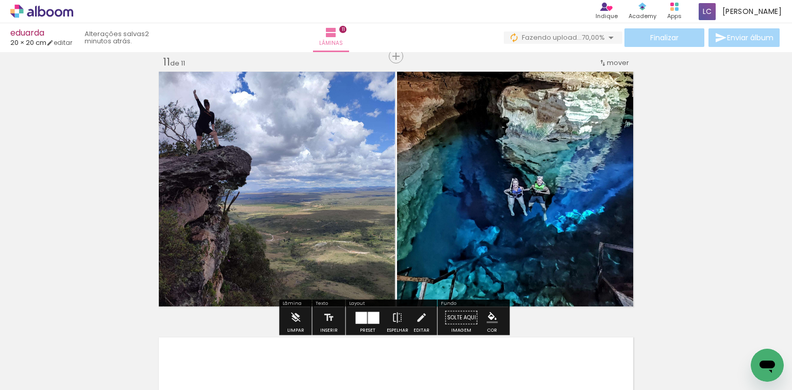
scroll to position [2709, 0]
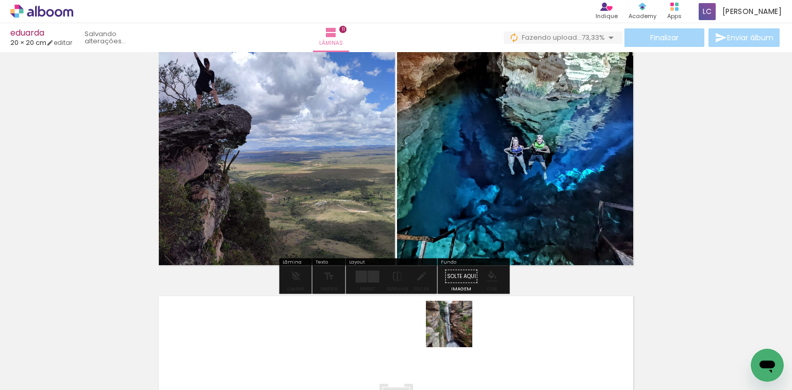
drag, startPoint x: 456, startPoint y: 346, endPoint x: 509, endPoint y: 332, distance: 54.4
click at [458, 318] on quentale-workspace at bounding box center [396, 195] width 792 height 390
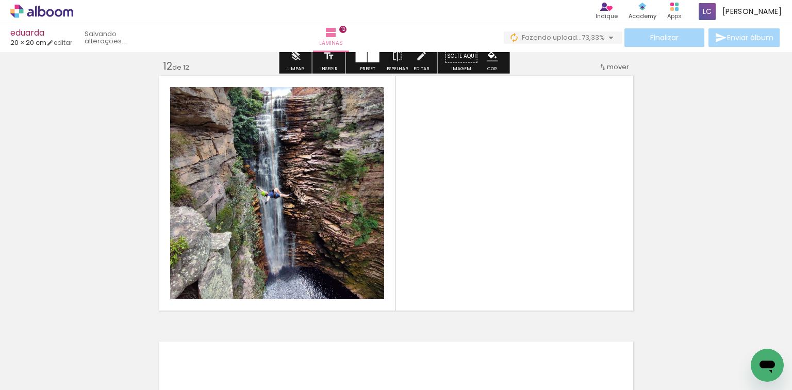
scroll to position [2933, 0]
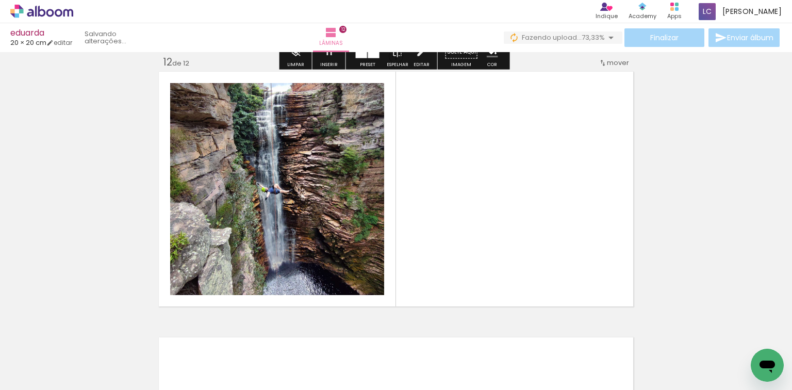
drag, startPoint x: 515, startPoint y: 341, endPoint x: 457, endPoint y: 294, distance: 74.1
click at [495, 269] on quentale-workspace at bounding box center [396, 195] width 792 height 390
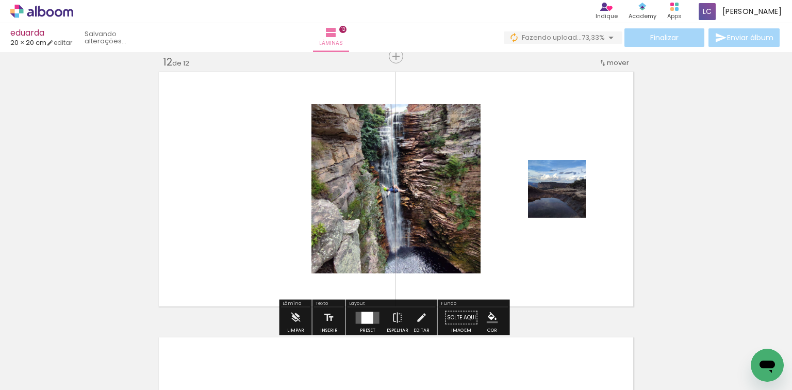
click at [369, 315] on div at bounding box center [367, 317] width 12 height 12
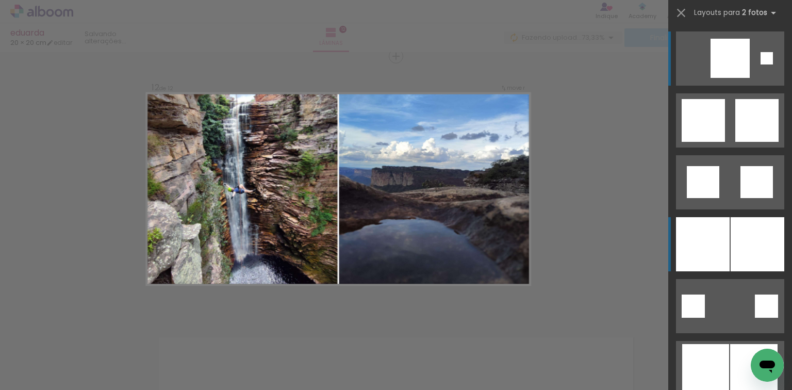
click at [686, 230] on div at bounding box center [703, 244] width 54 height 54
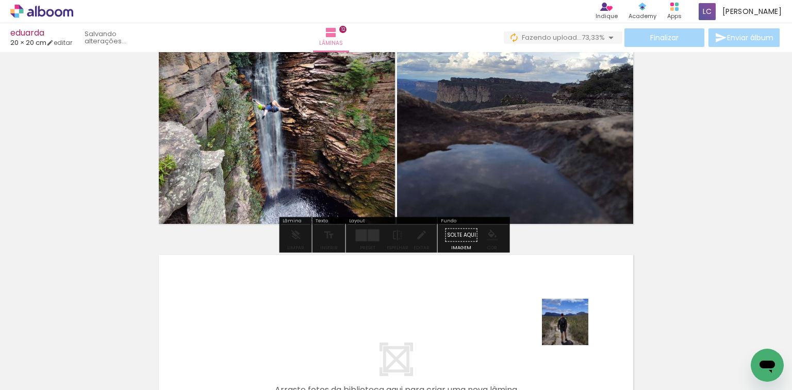
drag, startPoint x: 573, startPoint y: 329, endPoint x: 569, endPoint y: 300, distance: 29.6
click at [569, 300] on quentale-workspace at bounding box center [396, 195] width 792 height 390
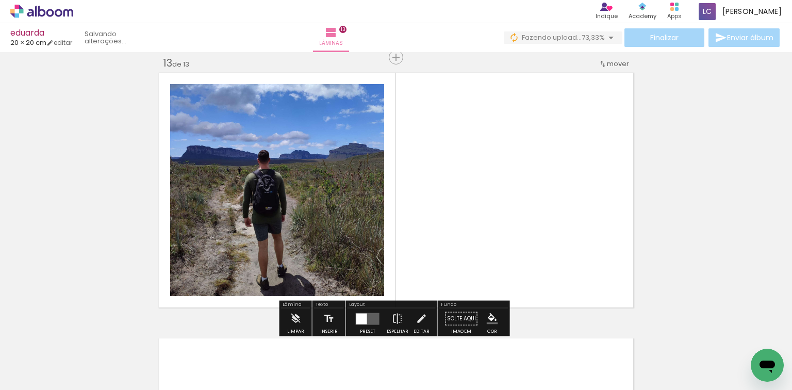
scroll to position [3199, 0]
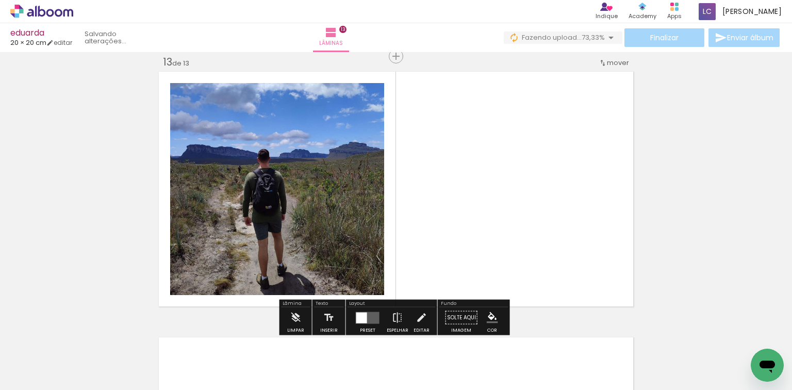
drag, startPoint x: 623, startPoint y: 342, endPoint x: 455, endPoint y: 259, distance: 187.0
click at [527, 237] on quentale-workspace at bounding box center [396, 195] width 792 height 390
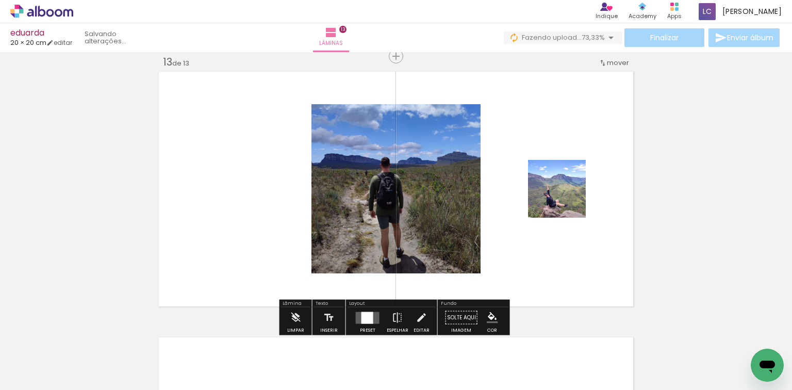
click at [371, 312] on quentale-layouter at bounding box center [368, 317] width 24 height 12
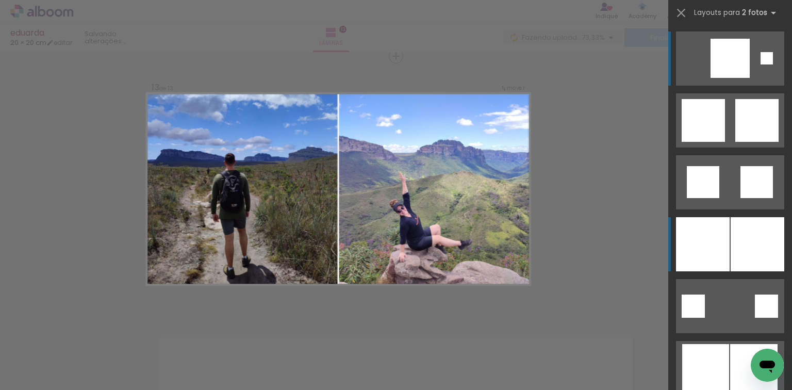
click at [683, 245] on div at bounding box center [703, 244] width 54 height 54
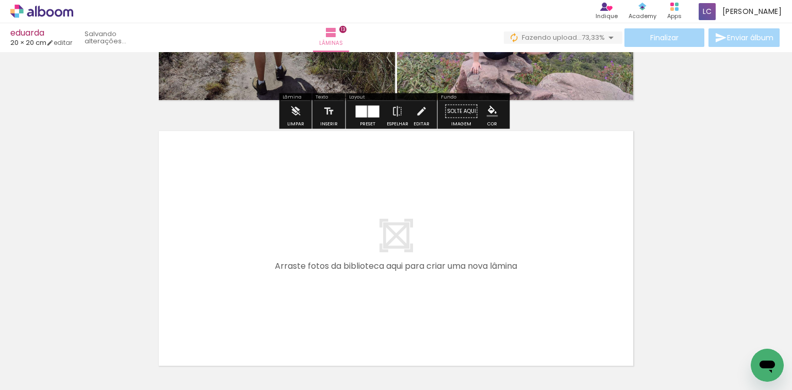
drag, startPoint x: 696, startPoint y: 344, endPoint x: 669, endPoint y: 338, distance: 27.5
click at [537, 282] on quentale-workspace at bounding box center [396, 195] width 792 height 390
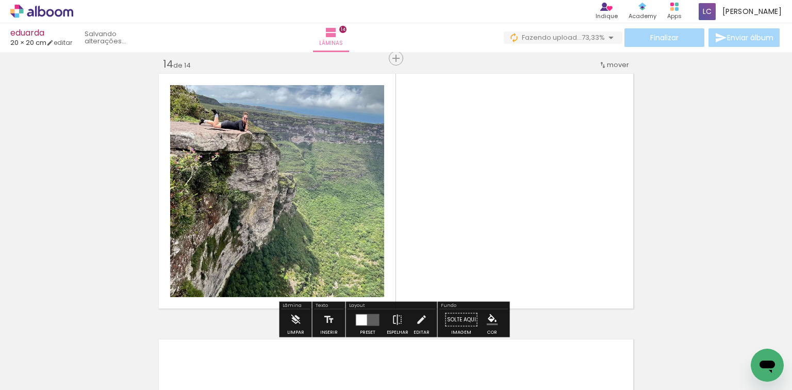
scroll to position [3464, 0]
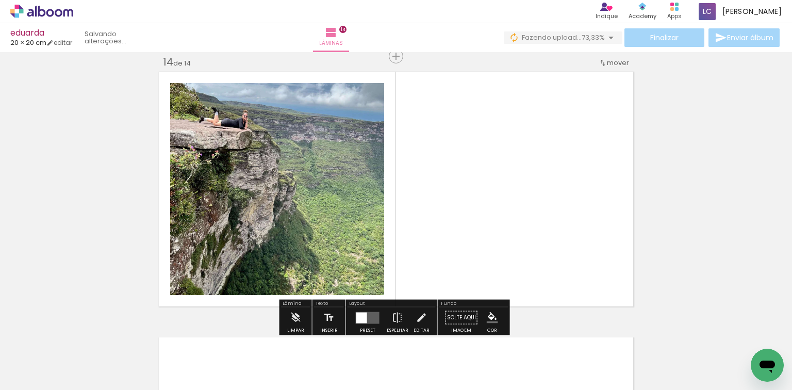
drag, startPoint x: 736, startPoint y: 344, endPoint x: 421, endPoint y: 299, distance: 317.7
click at [551, 260] on quentale-workspace at bounding box center [396, 195] width 792 height 390
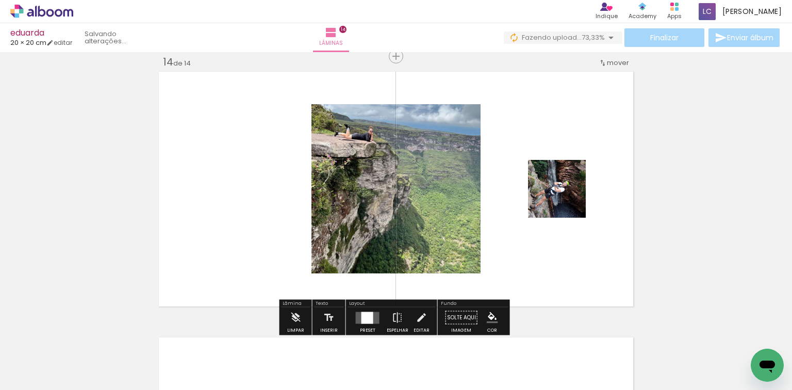
click at [361, 311] on div at bounding box center [367, 317] width 12 height 12
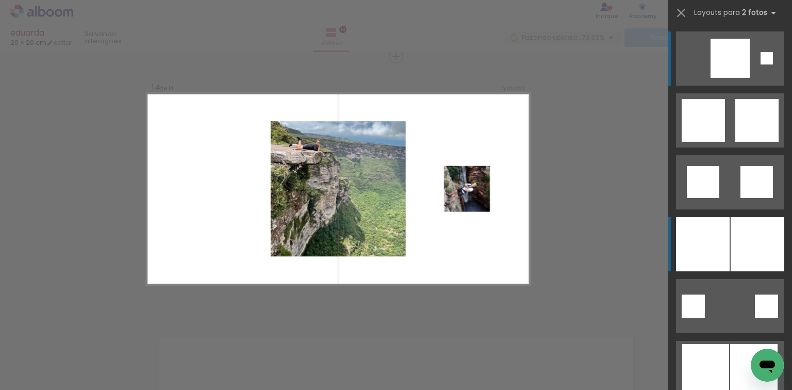
click at [751, 239] on div at bounding box center [757, 244] width 54 height 54
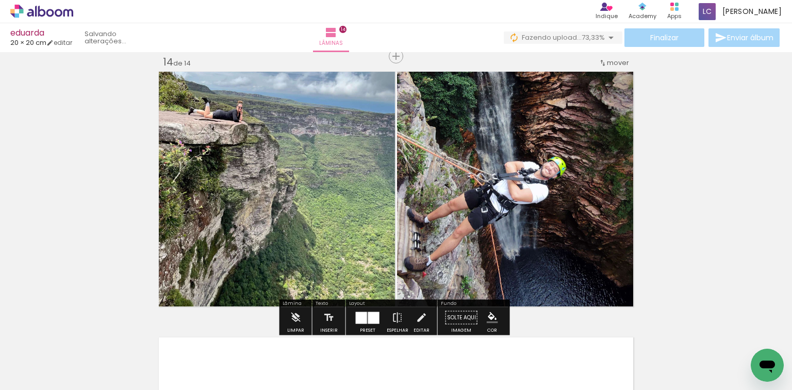
scroll to position [0, 1027]
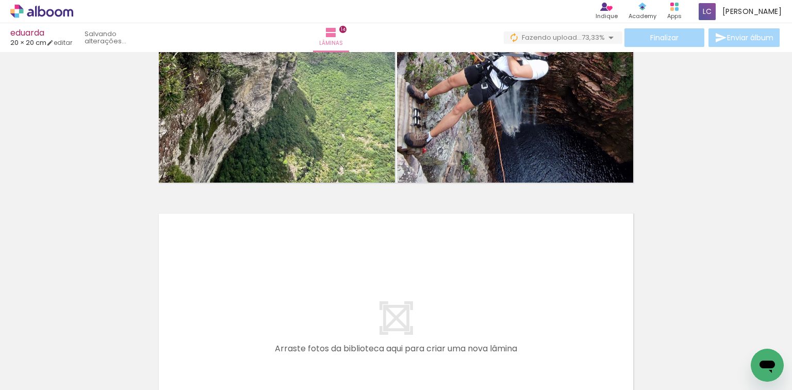
drag, startPoint x: 685, startPoint y: 331, endPoint x: 637, endPoint y: 332, distance: 47.5
click at [534, 294] on quentale-workspace at bounding box center [396, 195] width 792 height 390
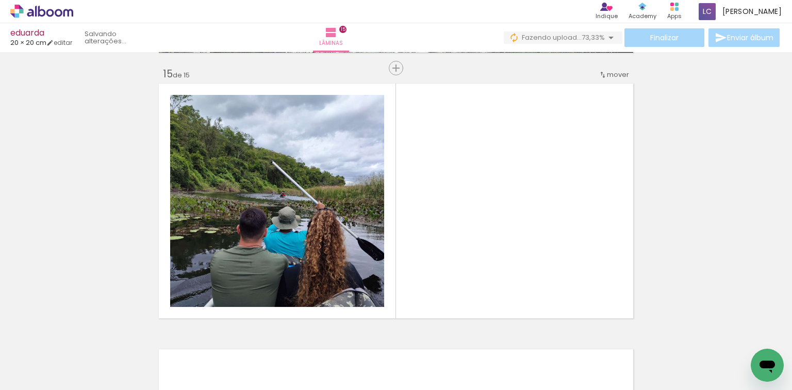
scroll to position [3730, 0]
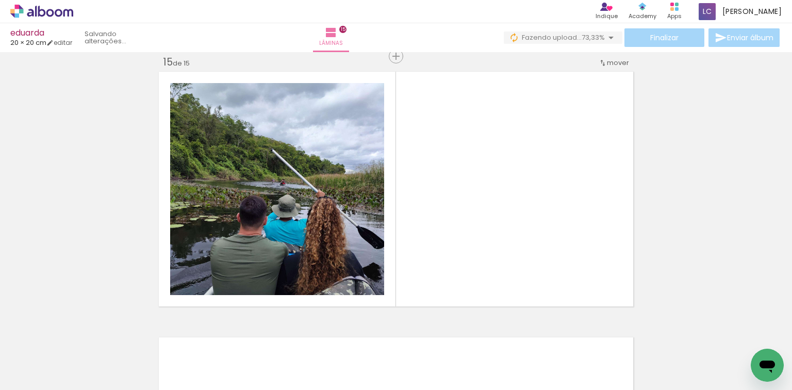
drag, startPoint x: 738, startPoint y: 338, endPoint x: 363, endPoint y: 292, distance: 378.1
click at [534, 252] on quentale-workspace at bounding box center [396, 195] width 792 height 390
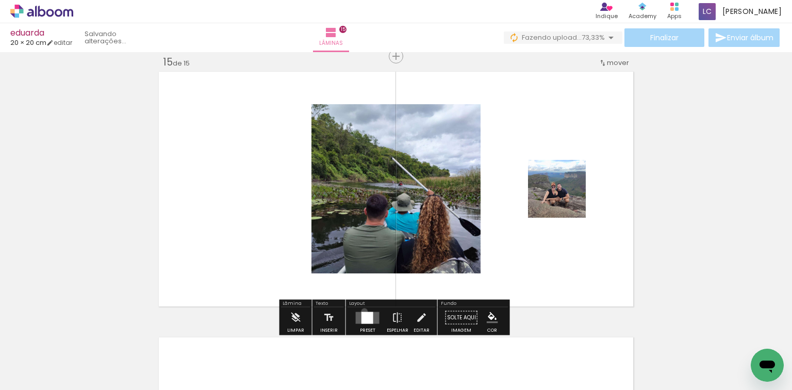
click at [362, 311] on div at bounding box center [367, 317] width 12 height 12
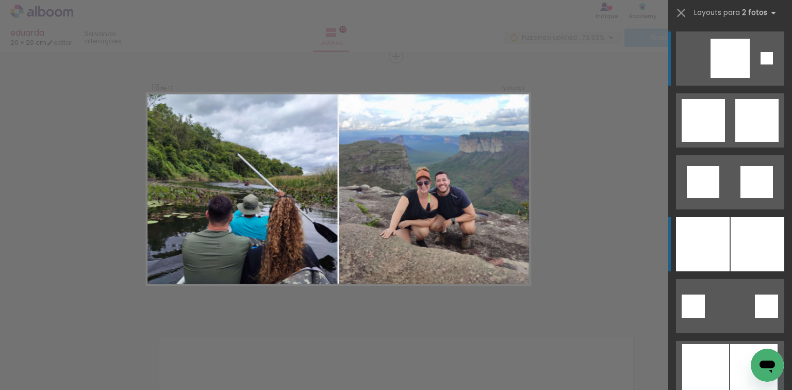
click at [730, 245] on div at bounding box center [757, 244] width 54 height 54
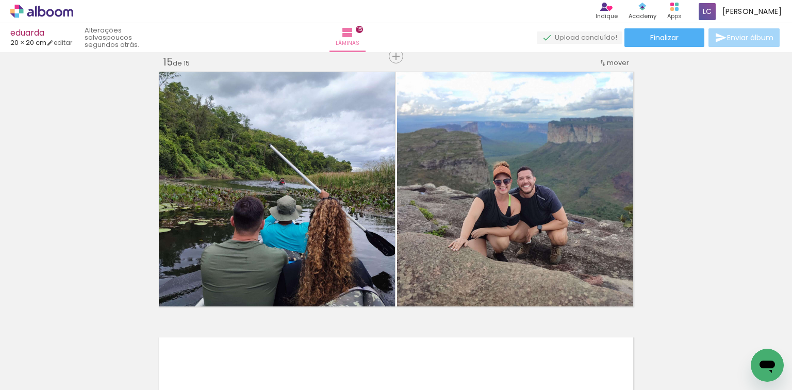
scroll to position [0, 1027]
click at [660, 34] on span "Finalizar" at bounding box center [664, 37] width 28 height 7
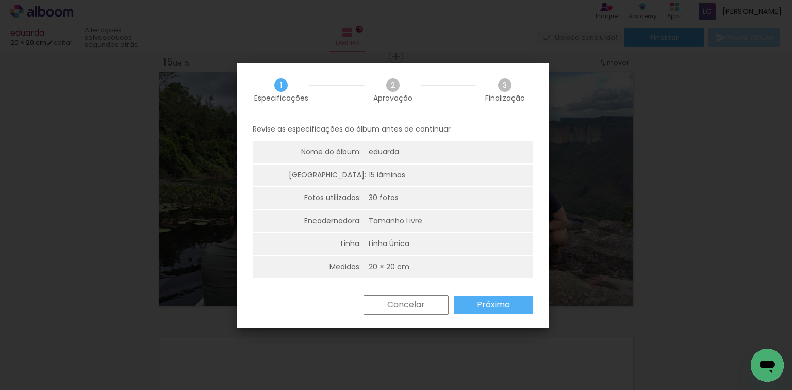
click at [0, 0] on slot "Próximo" at bounding box center [0, 0] width 0 height 0
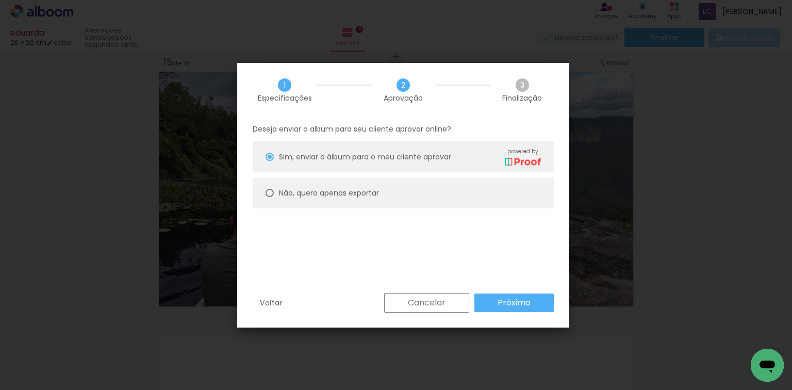
click at [323, 180] on paper-radio-button "Não, quero apenas exportar" at bounding box center [403, 192] width 301 height 31
type paper-radio-button "on"
click at [491, 296] on paper-button "Próximo" at bounding box center [513, 302] width 79 height 19
type input "Alta, 300 DPI"
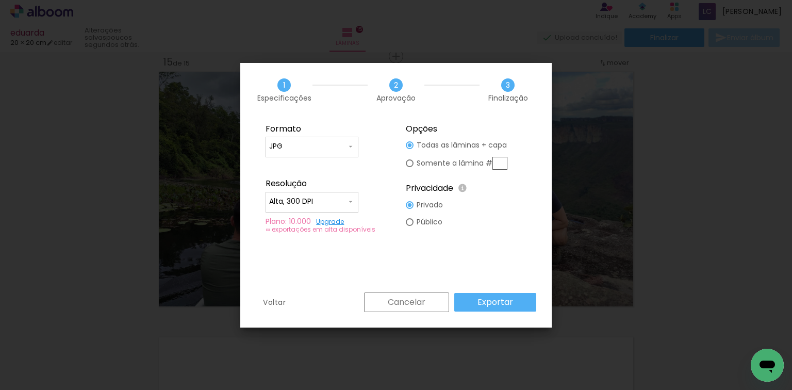
click at [0, 0] on slot "Exportar" at bounding box center [0, 0] width 0 height 0
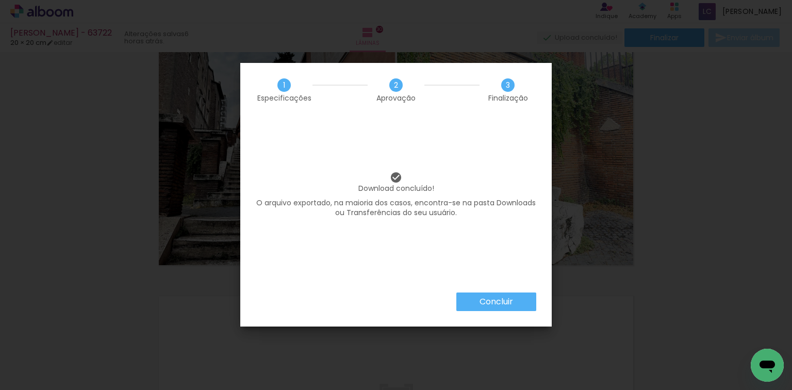
scroll to position [0, 2759]
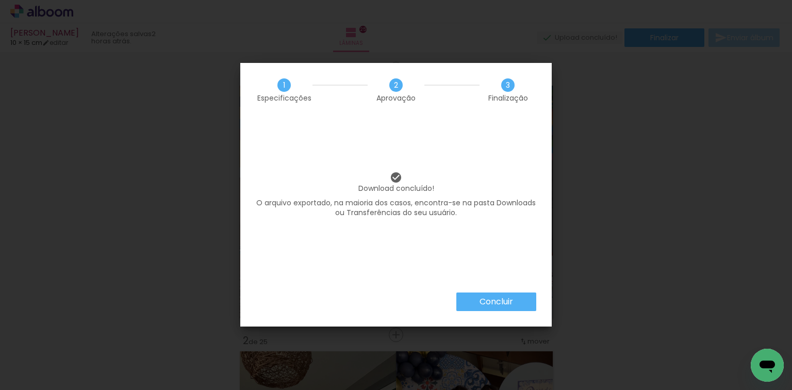
scroll to position [536, 0]
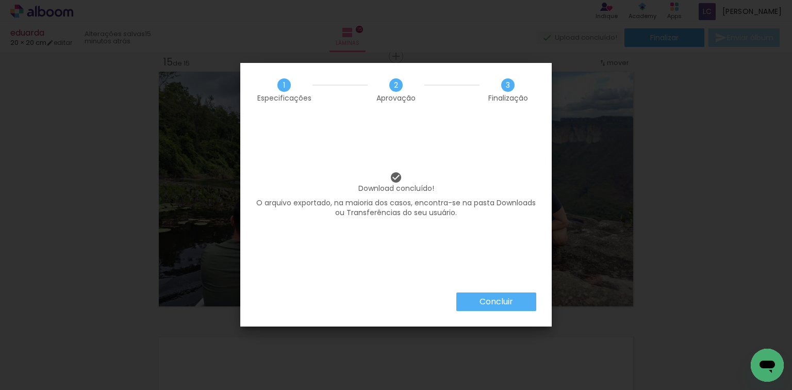
scroll to position [0, 1027]
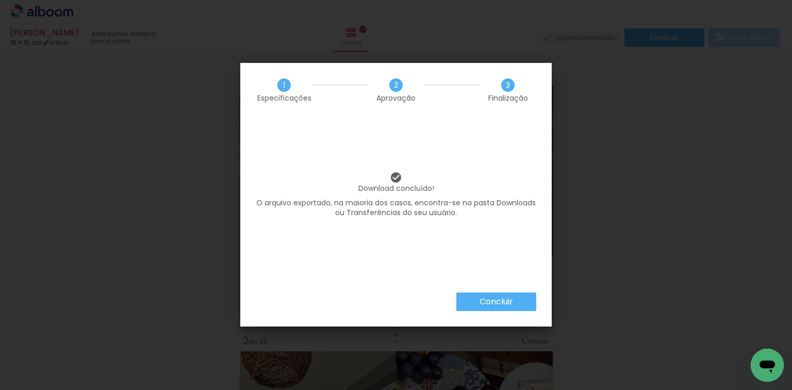
scroll to position [536, 0]
